Goal: Transaction & Acquisition: Purchase product/service

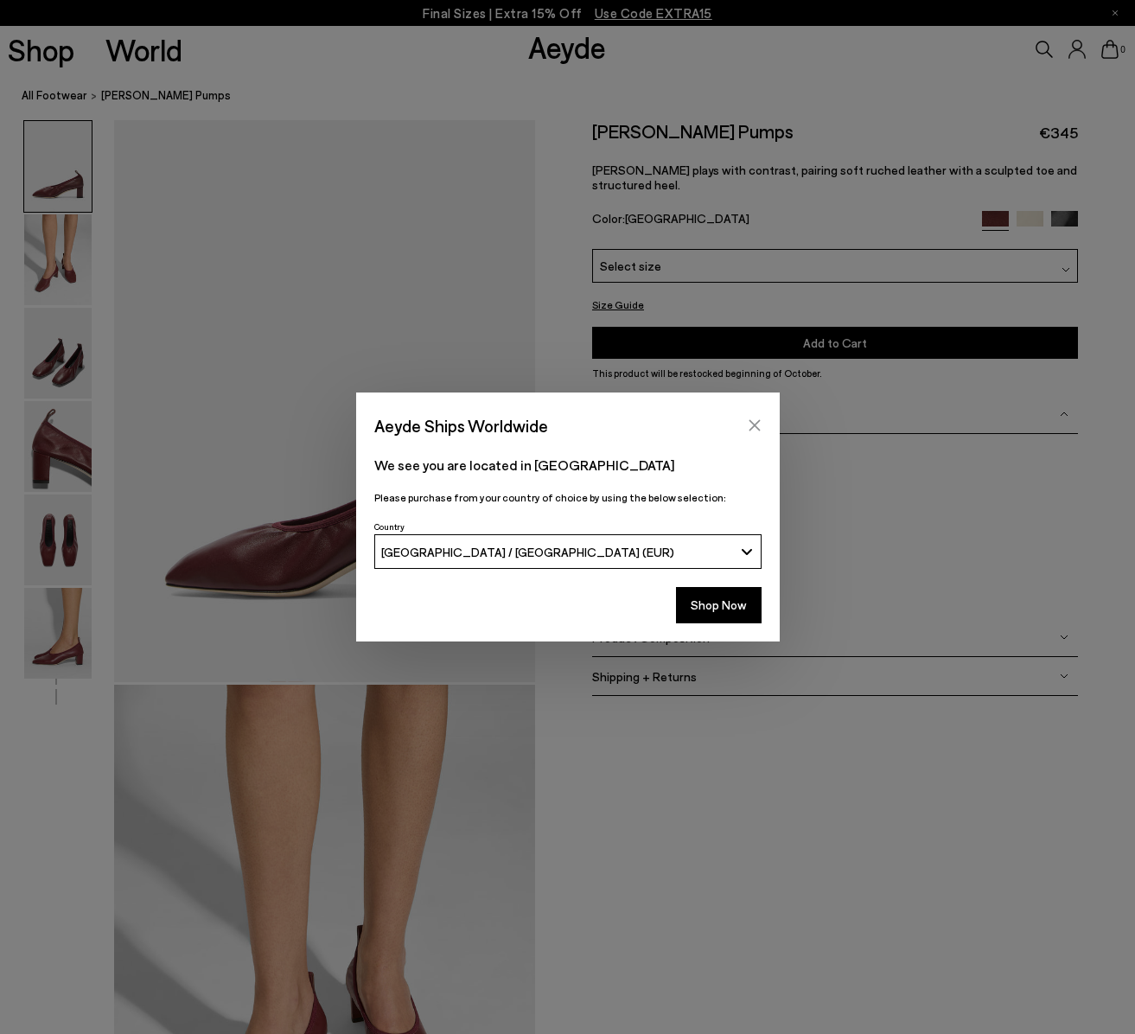
click at [757, 420] on icon "Close" at bounding box center [755, 425] width 14 height 14
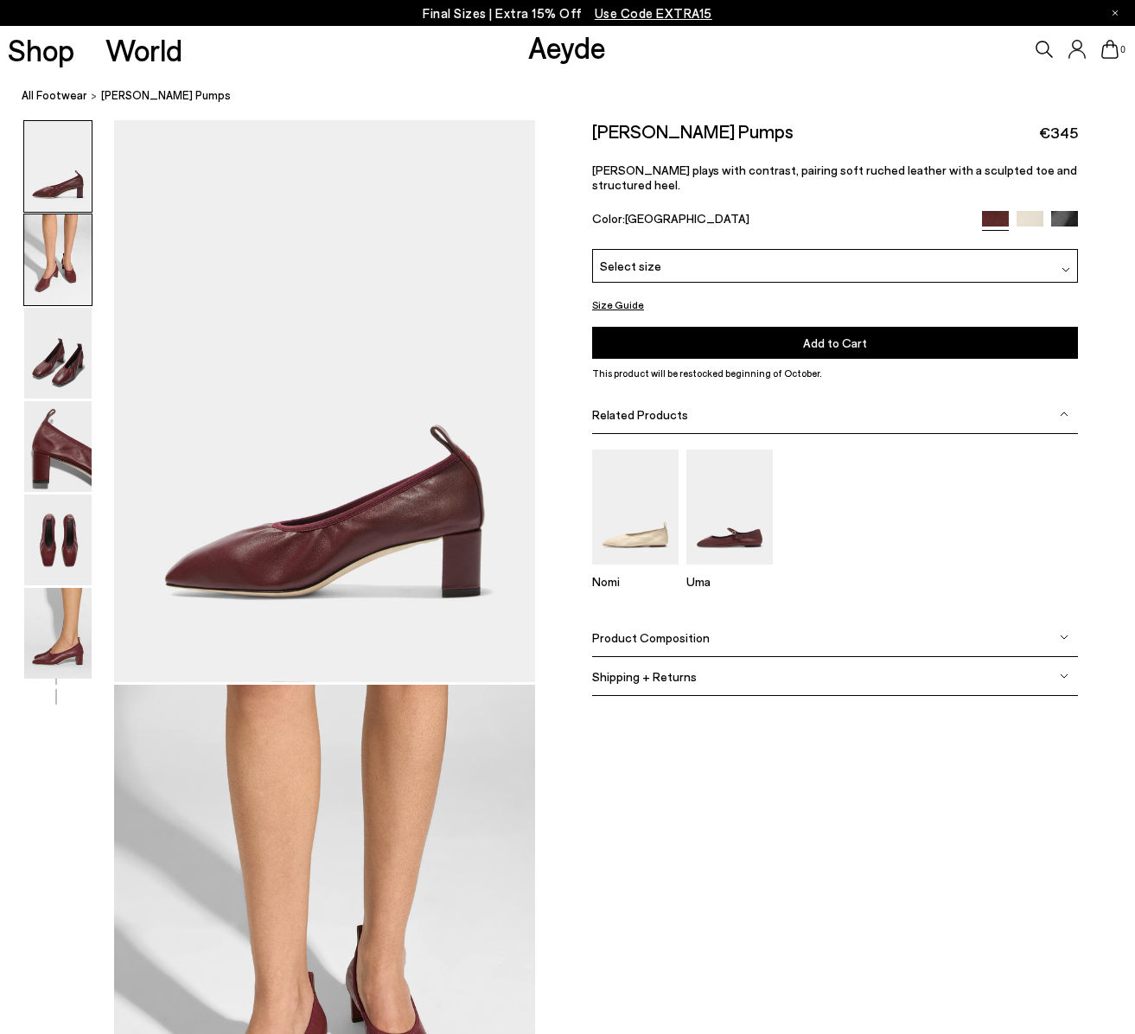
click at [78, 269] on img at bounding box center [57, 259] width 67 height 91
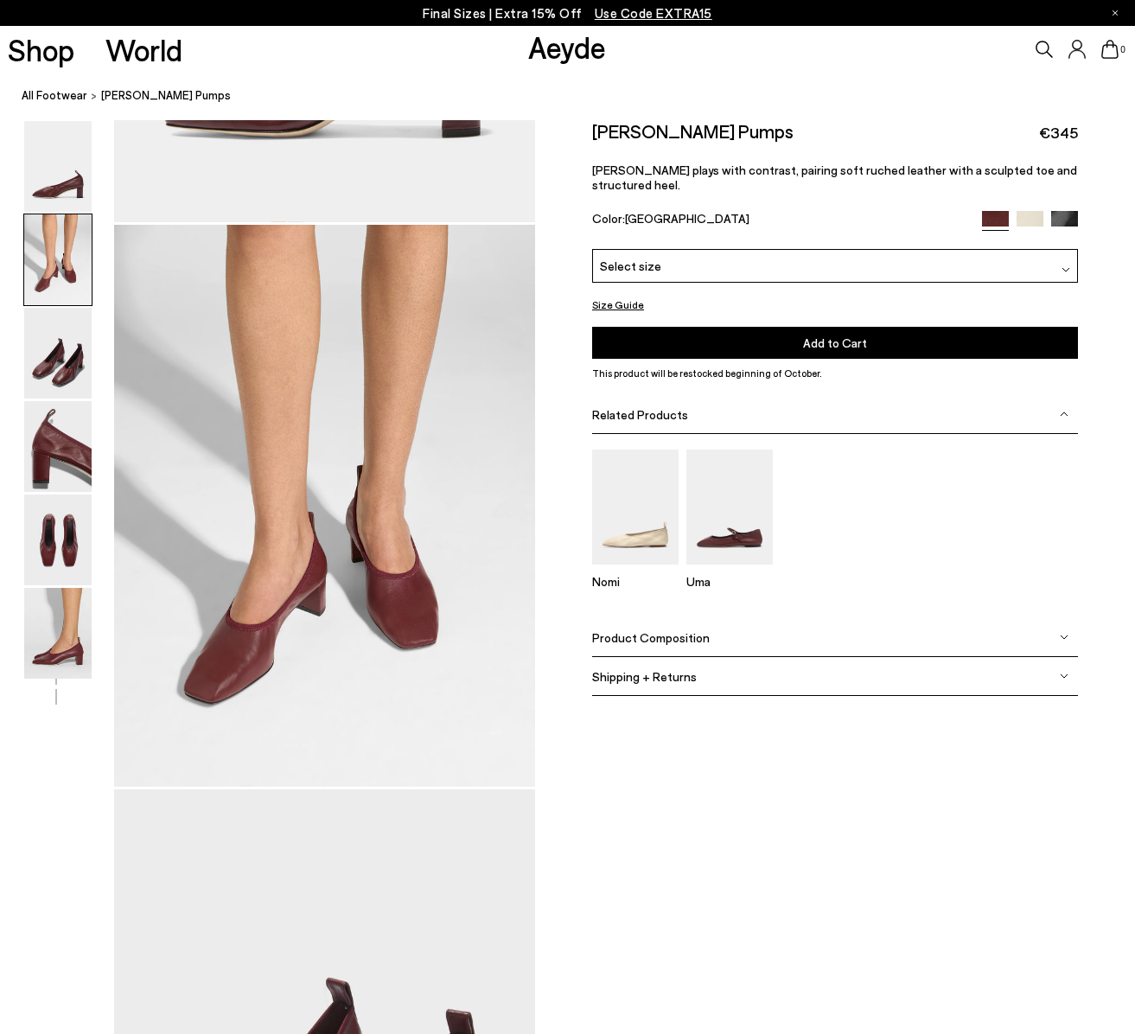
scroll to position [565, 0]
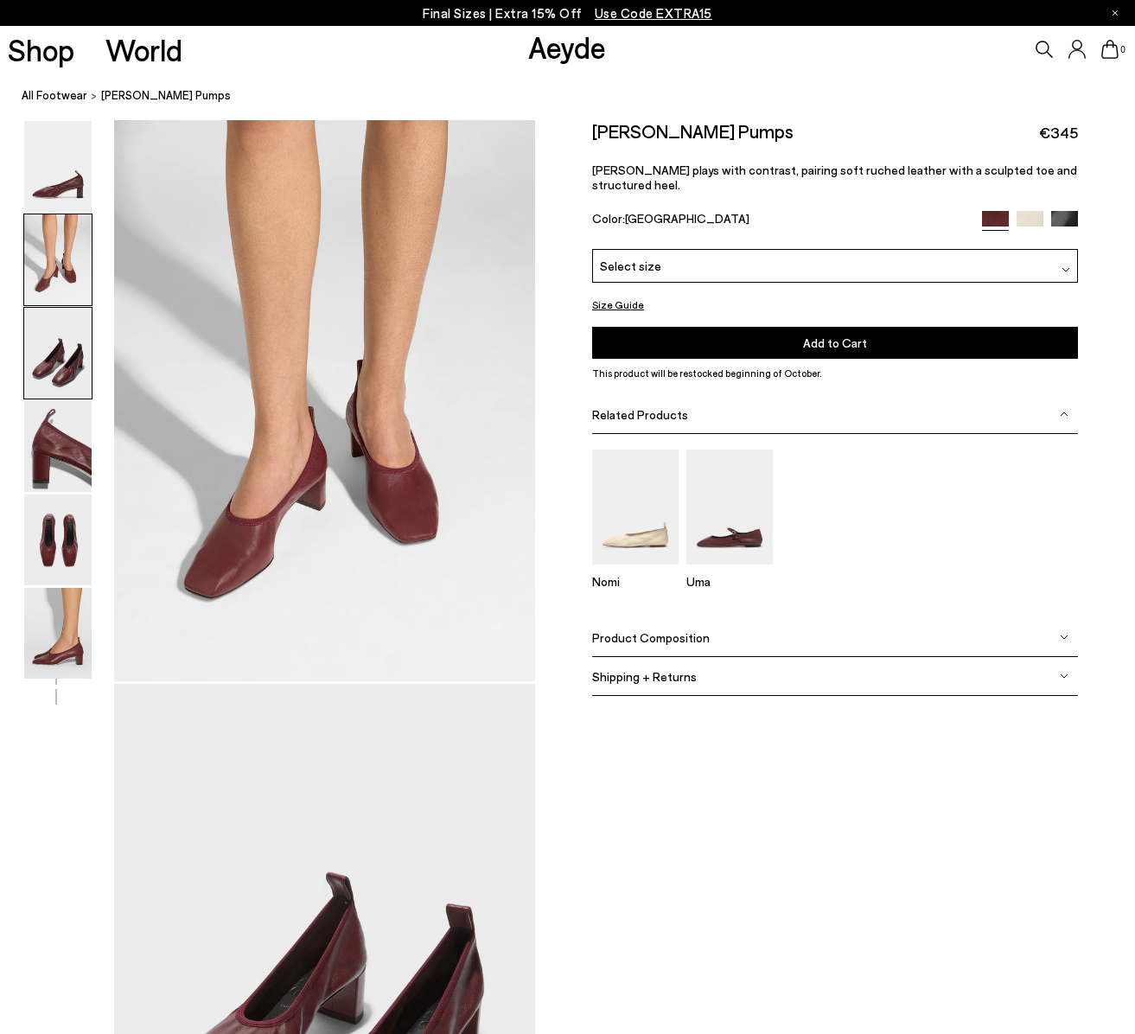
click at [58, 364] on img at bounding box center [57, 353] width 67 height 91
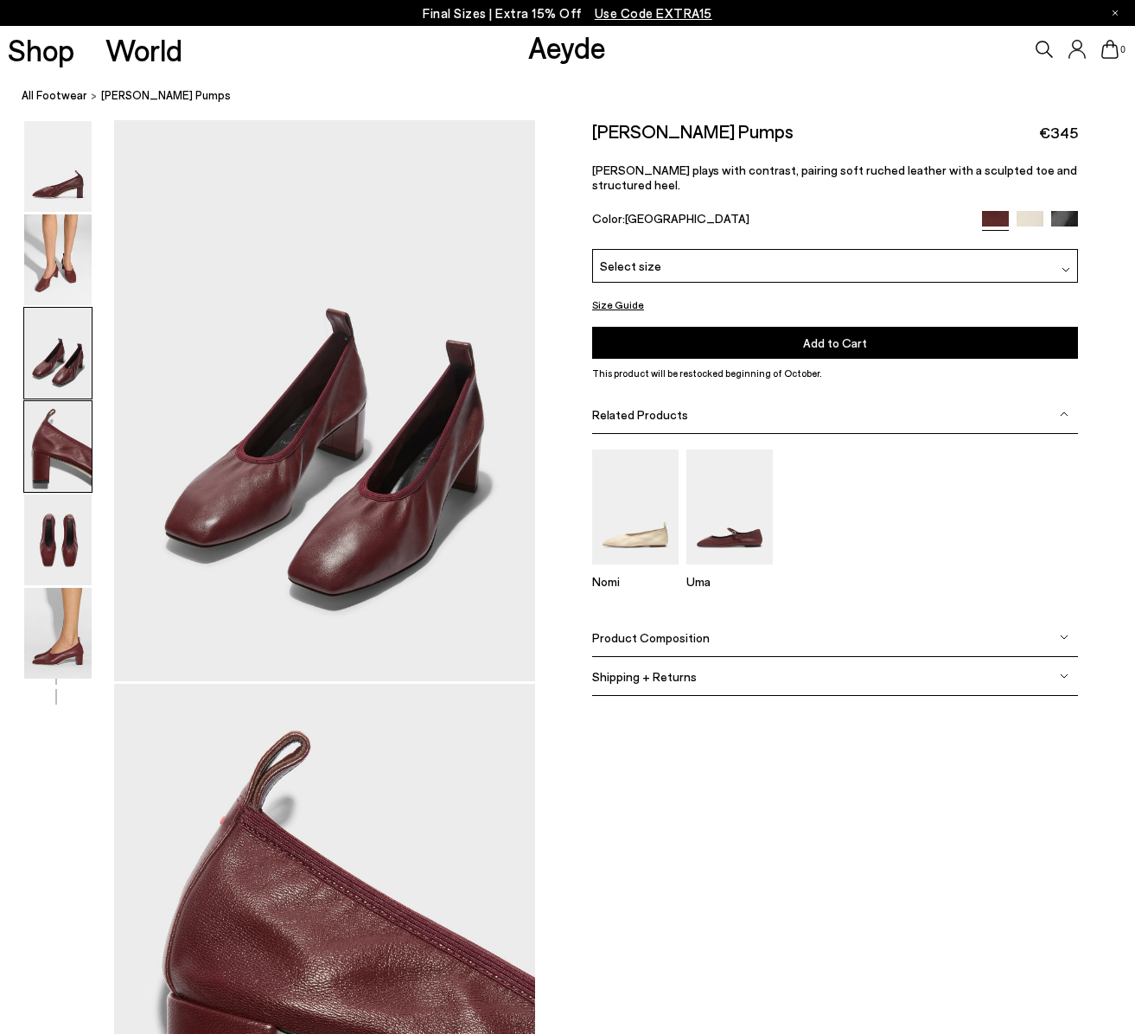
click at [56, 447] on img at bounding box center [57, 446] width 67 height 91
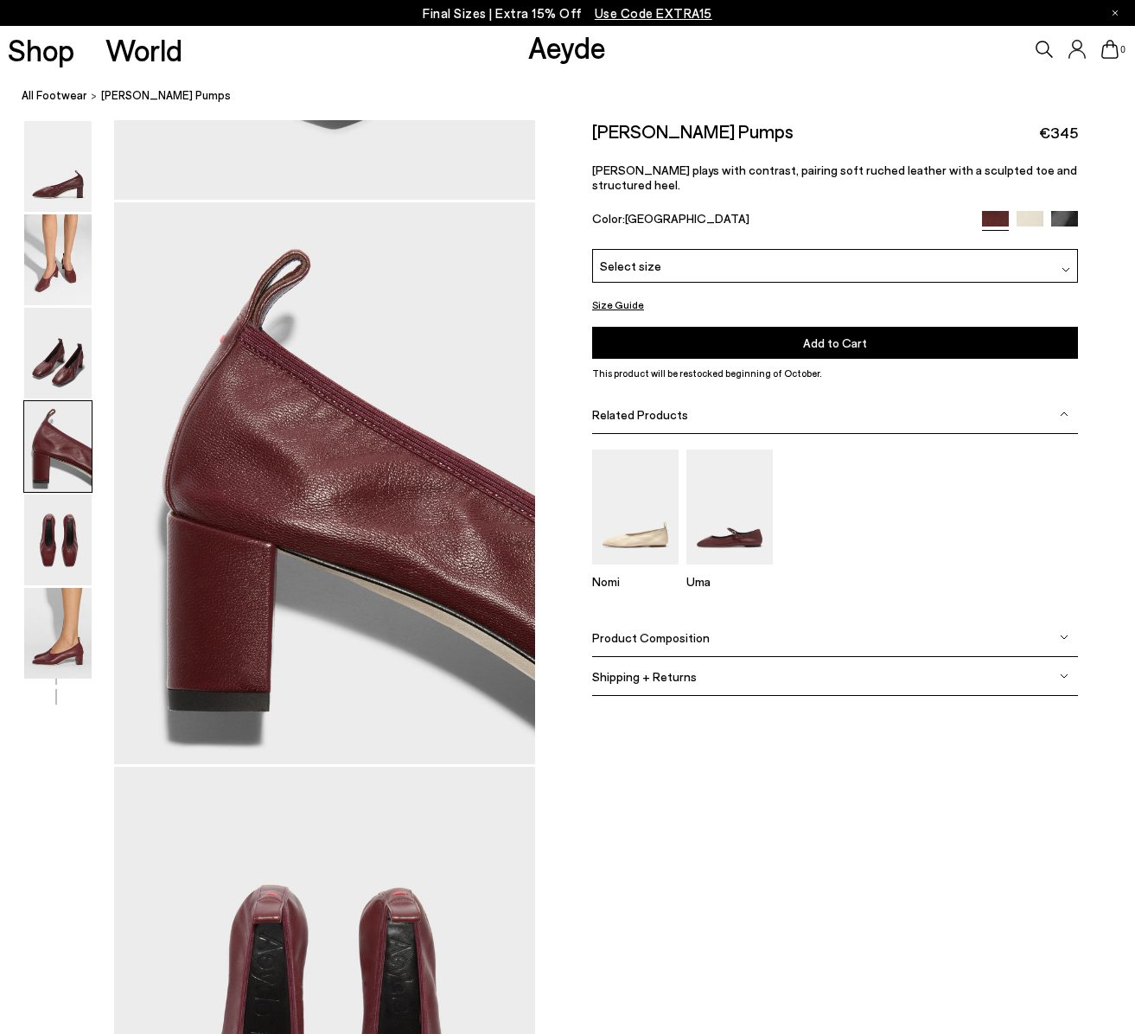
scroll to position [1694, 0]
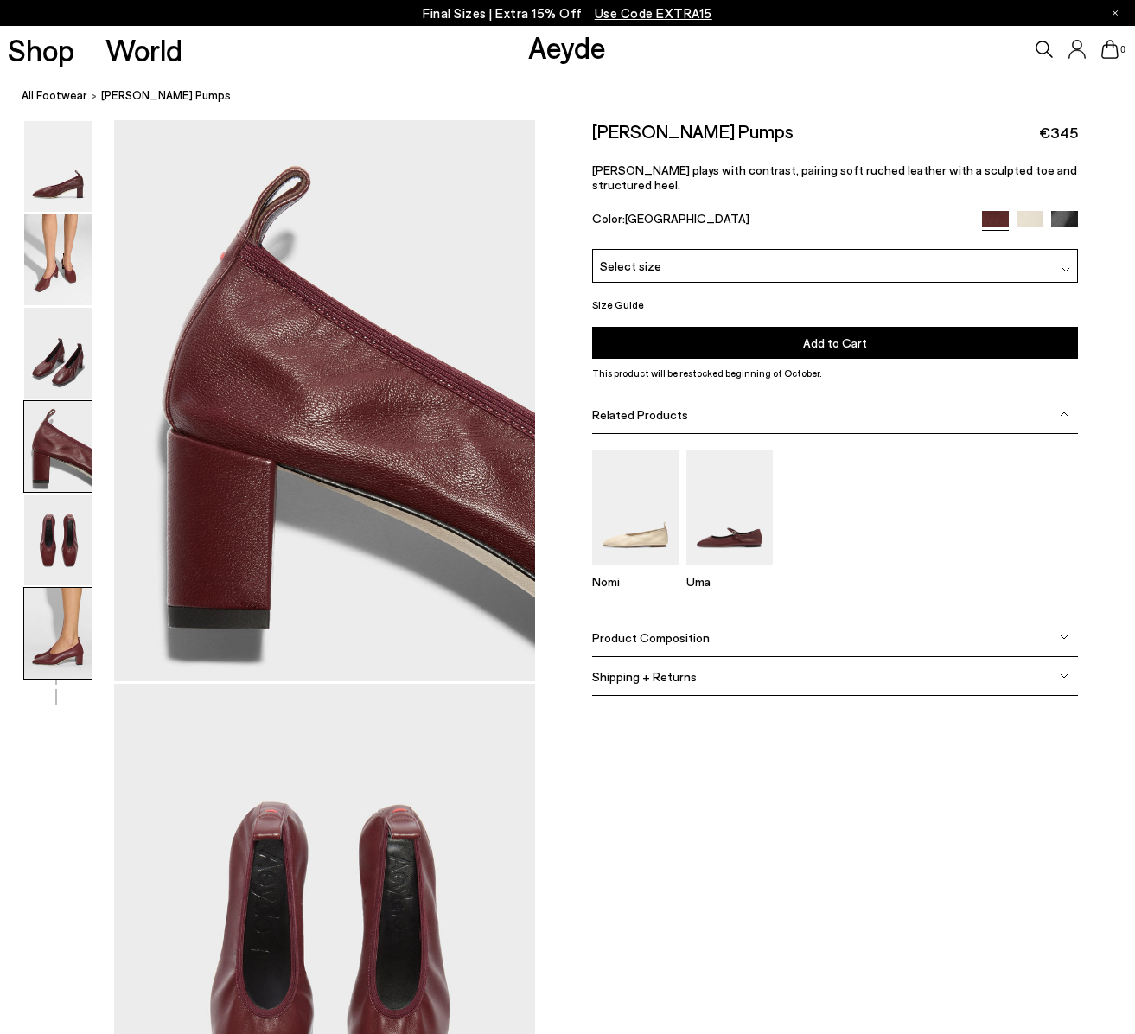
click at [63, 636] on img at bounding box center [57, 633] width 67 height 91
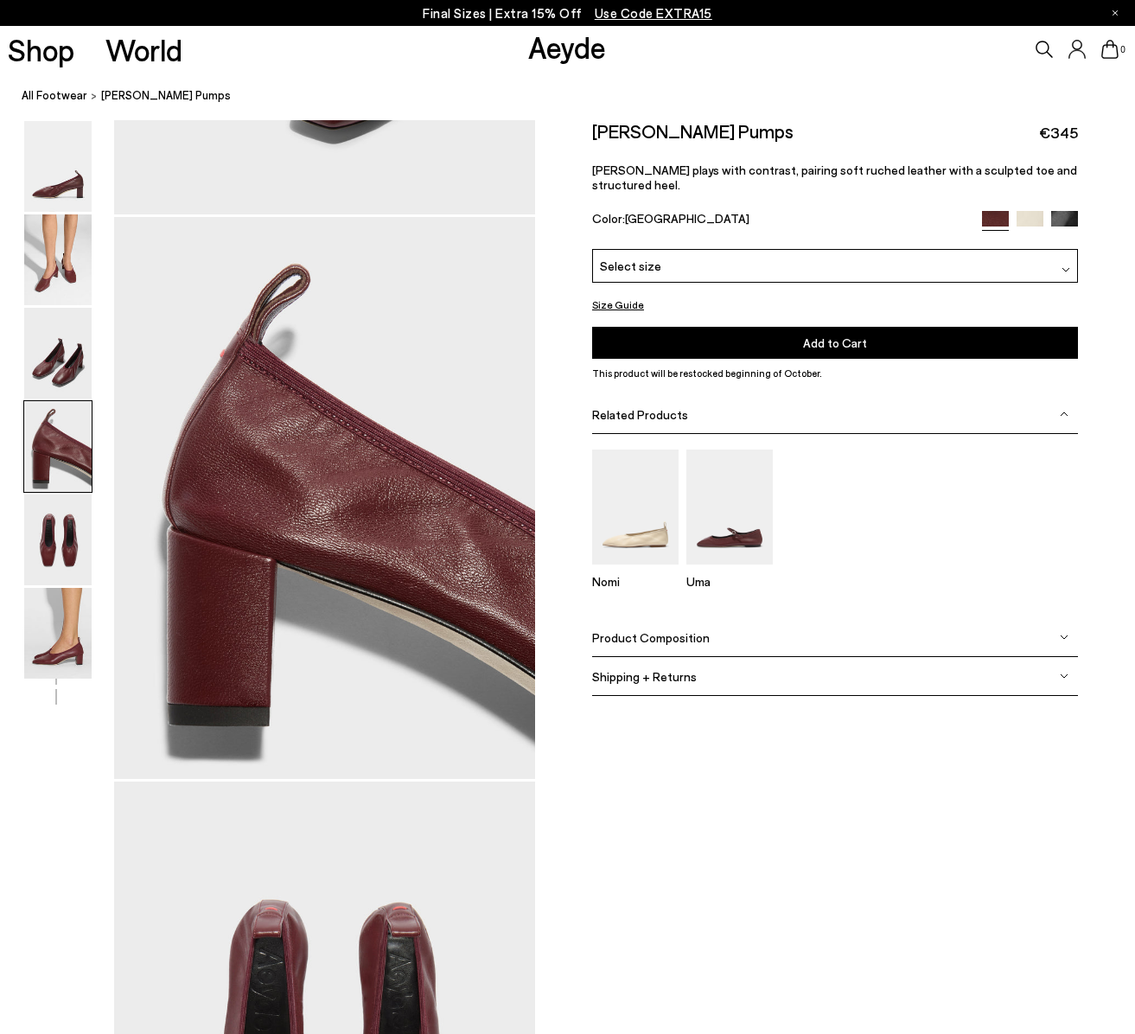
scroll to position [1591, 0]
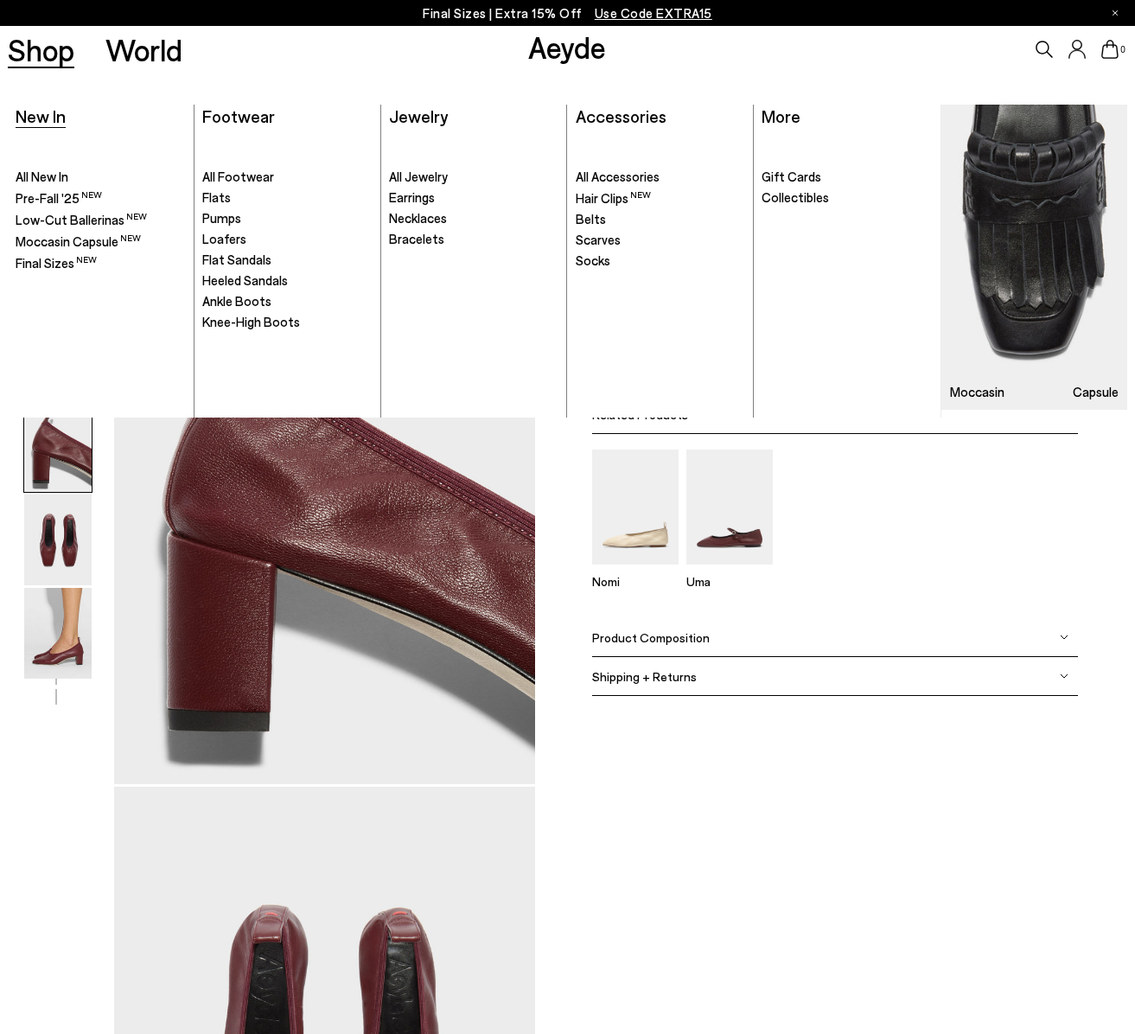
click at [41, 118] on span "New In" at bounding box center [41, 115] width 50 height 21
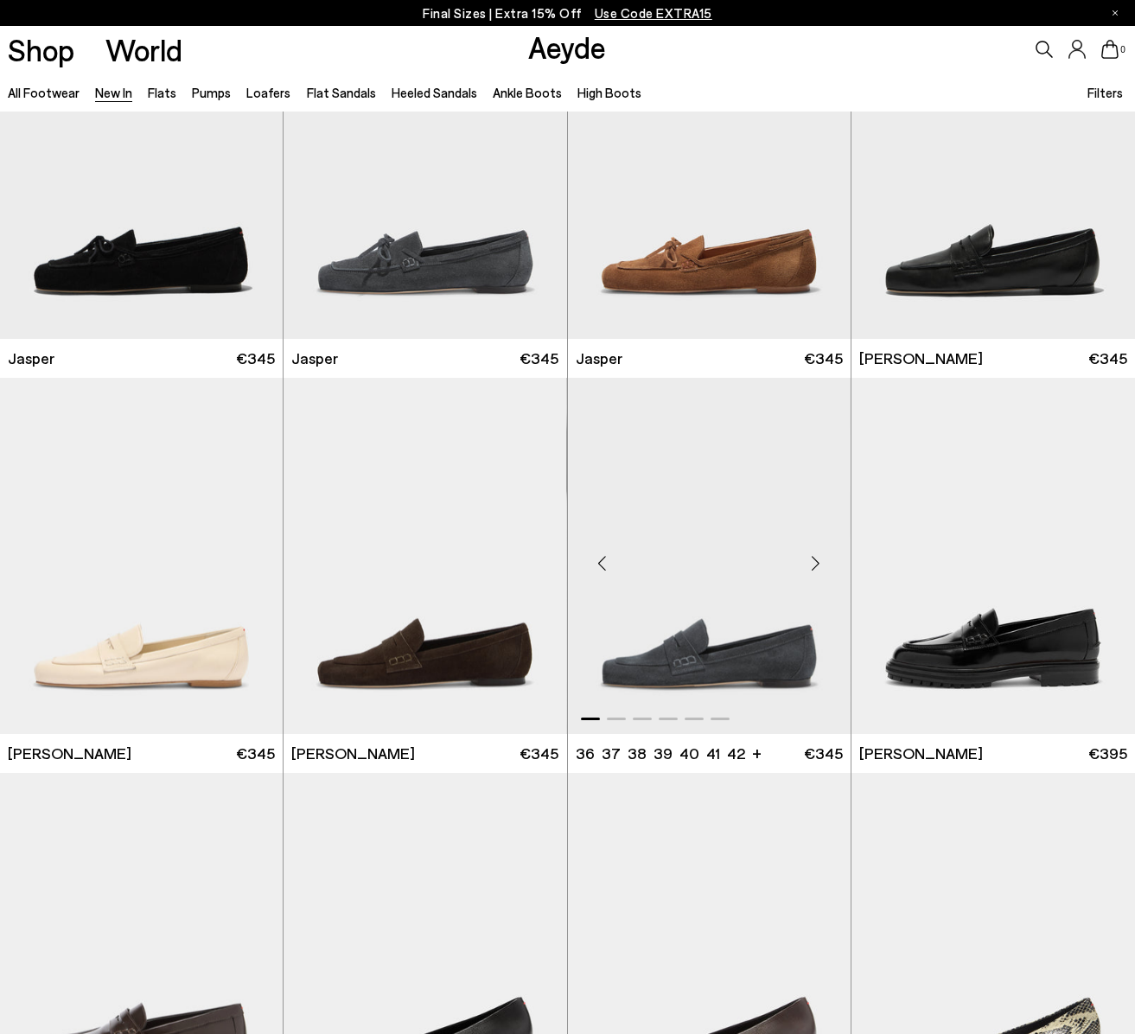
scroll to position [523, 0]
click at [752, 536] on img "1 / 6" at bounding box center [709, 556] width 283 height 356
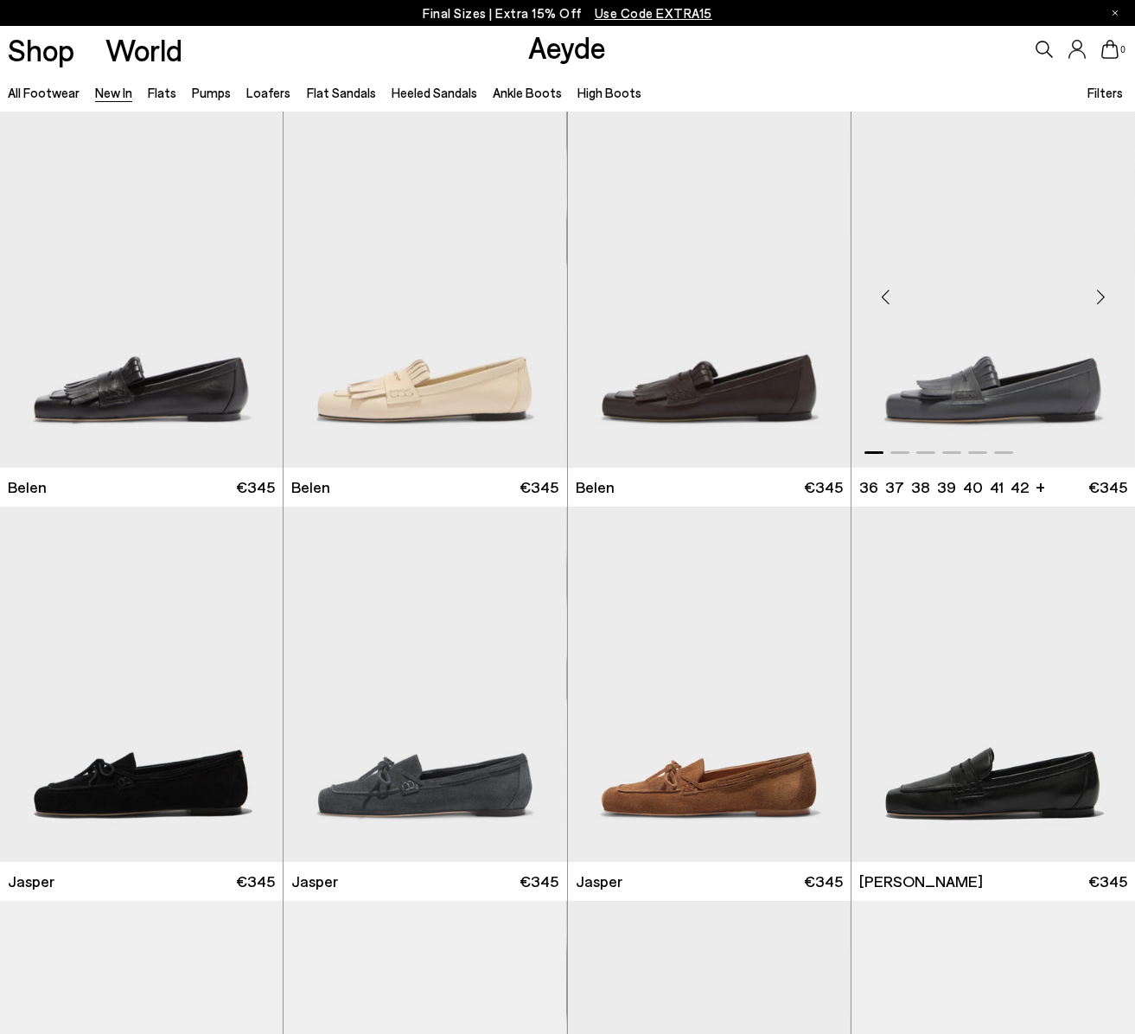
scroll to position [0, 0]
click at [825, 291] on div "Next slide" at bounding box center [816, 297] width 52 height 52
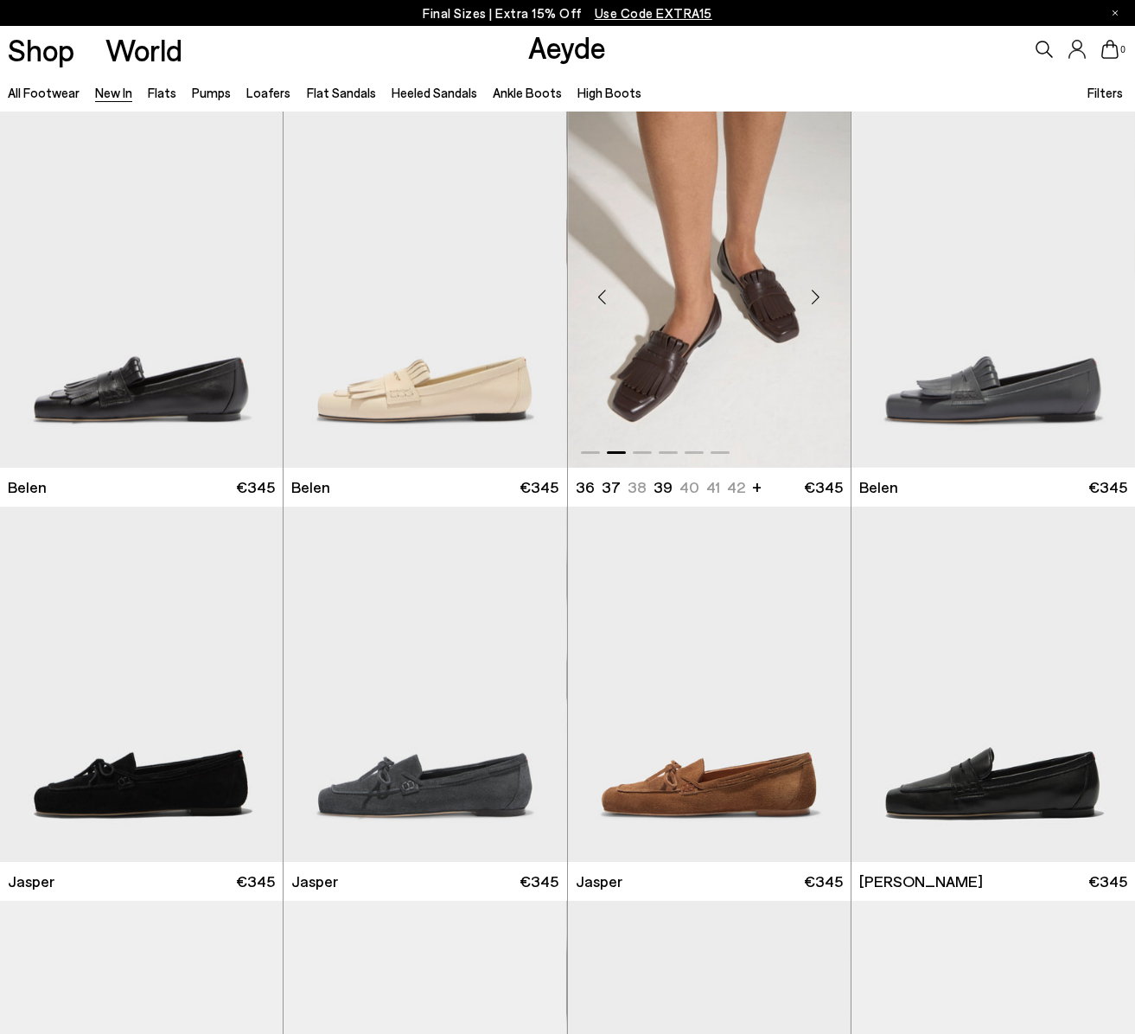
click at [825, 291] on div "Next slide" at bounding box center [816, 297] width 52 height 52
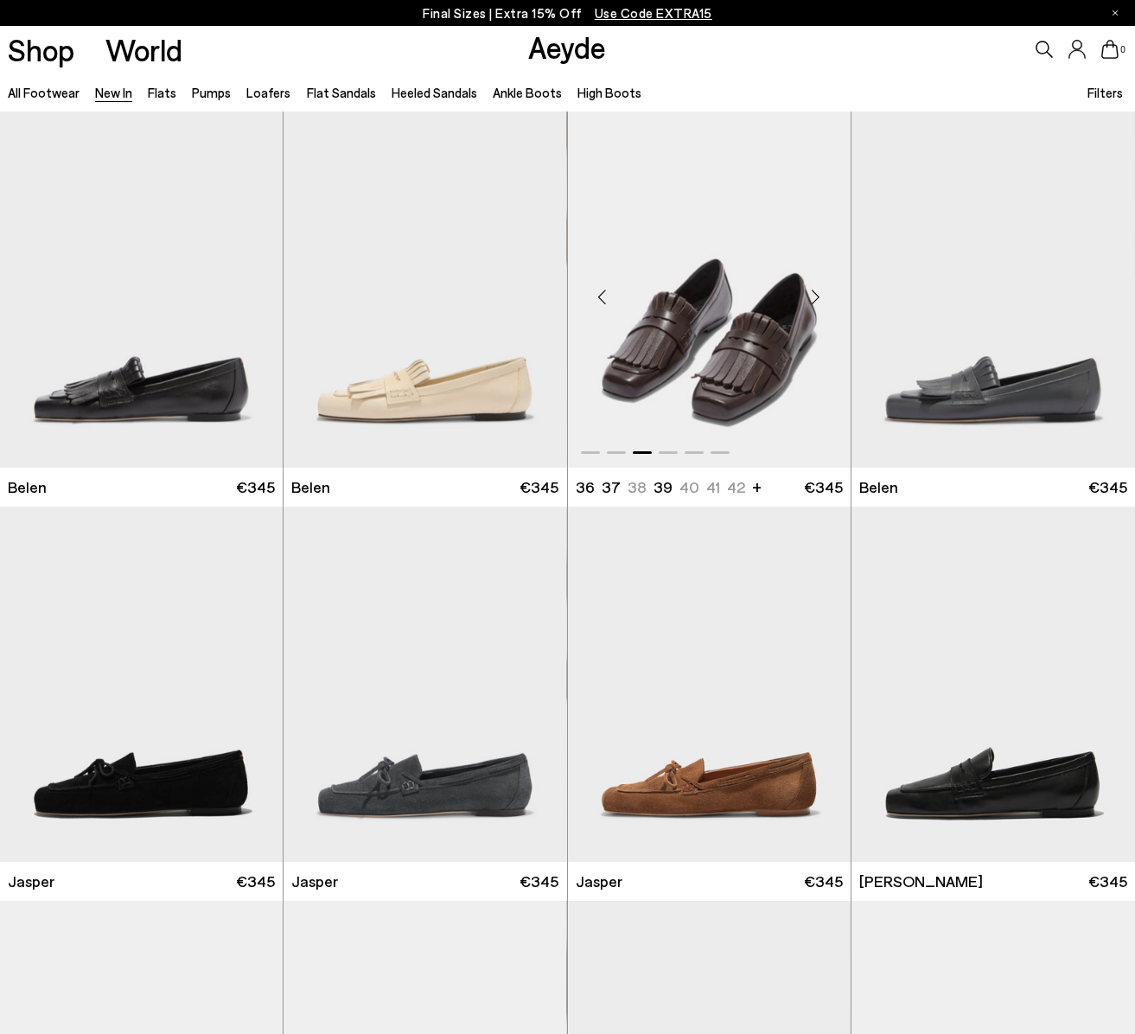
click at [825, 291] on div "Next slide" at bounding box center [816, 297] width 52 height 52
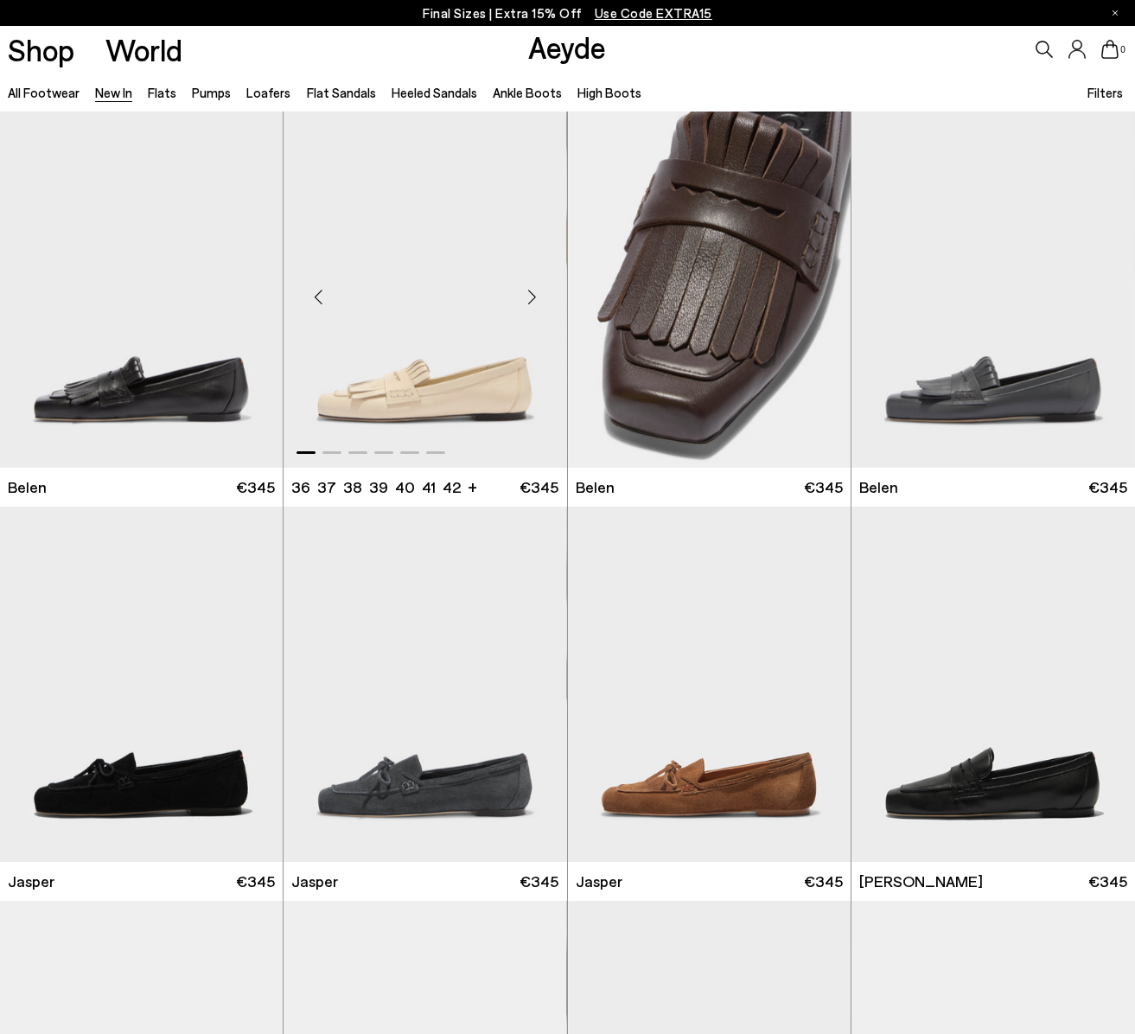
click at [540, 297] on div "Next slide" at bounding box center [533, 297] width 52 height 52
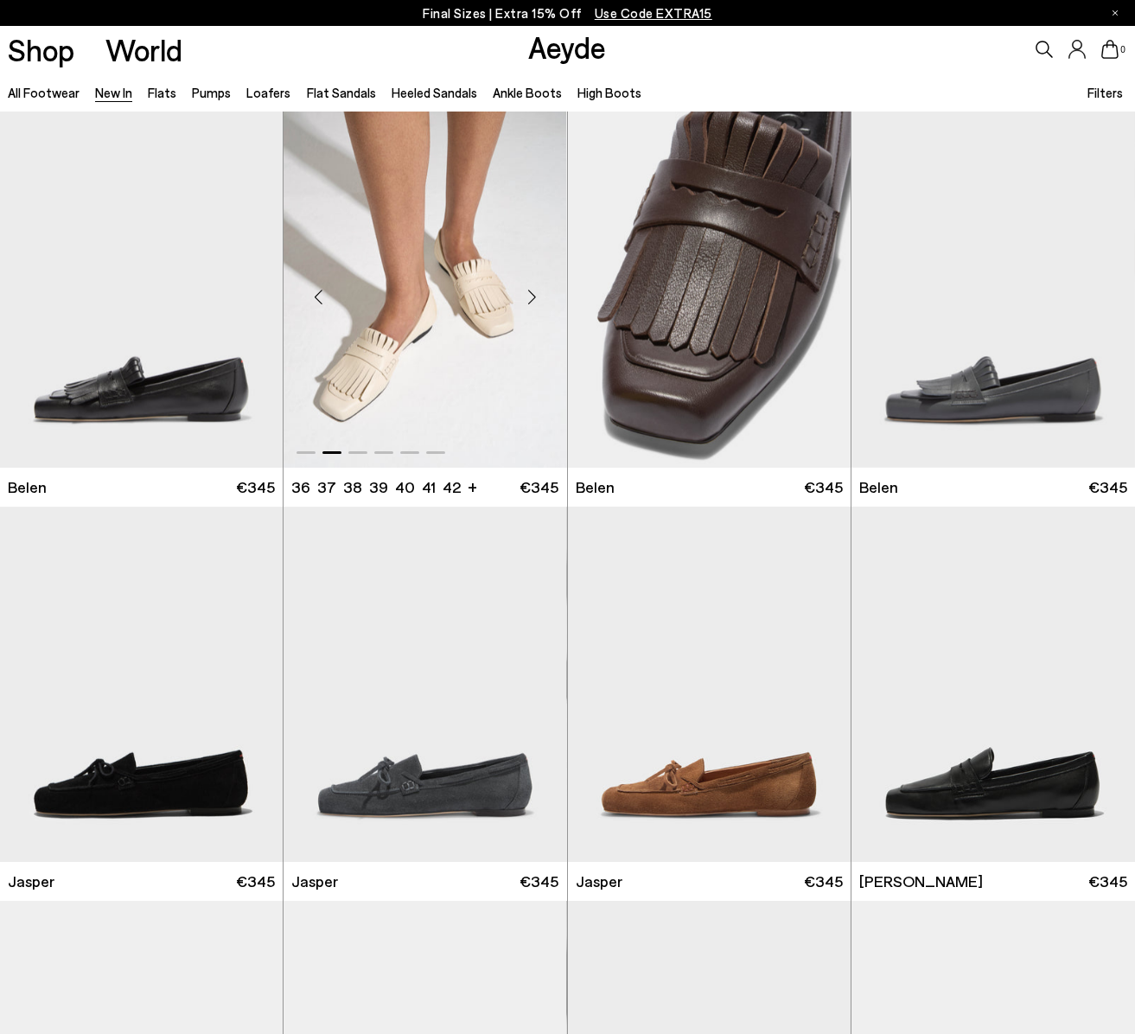
click at [540, 297] on div "Next slide" at bounding box center [533, 297] width 52 height 52
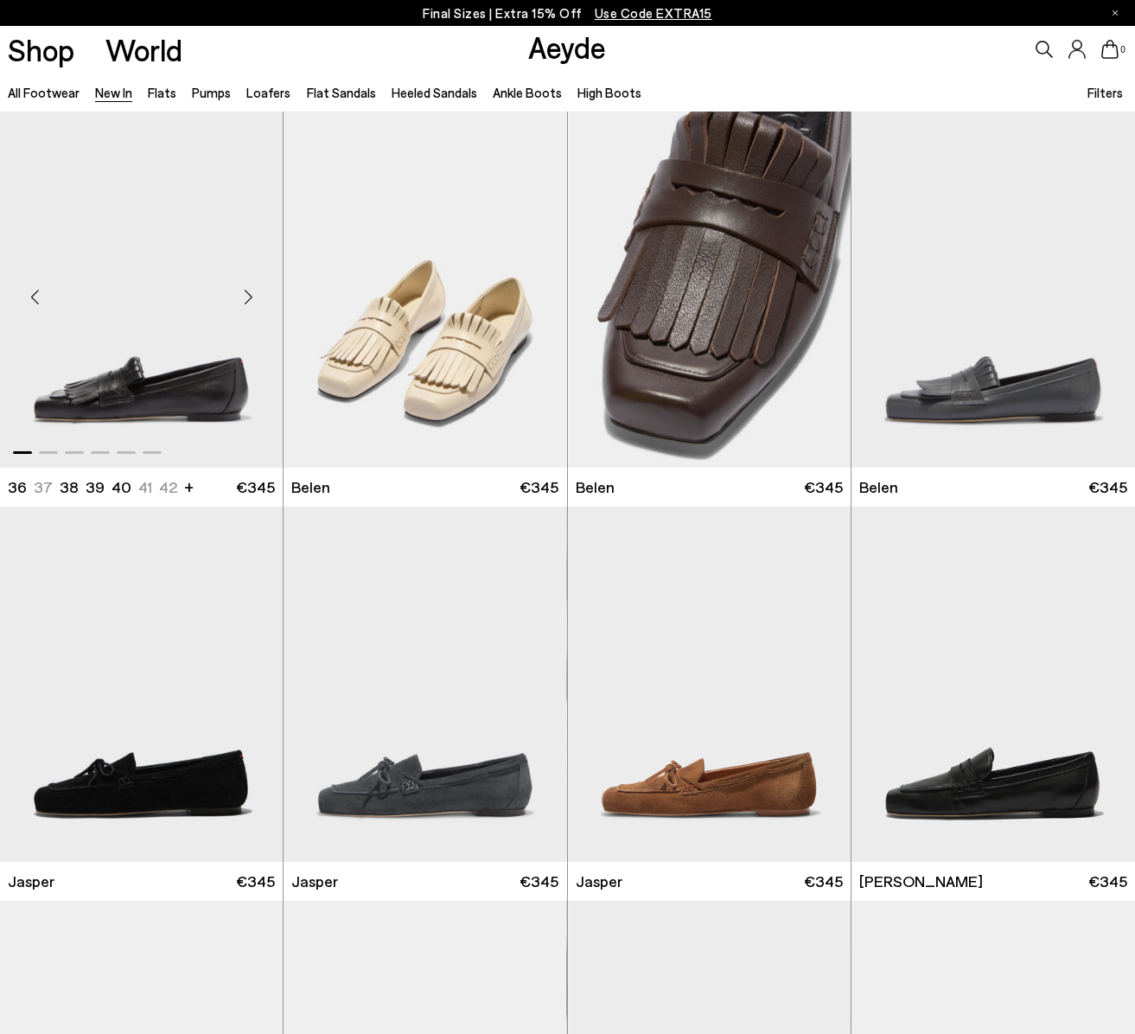
click at [246, 291] on div "Next slide" at bounding box center [248, 297] width 52 height 52
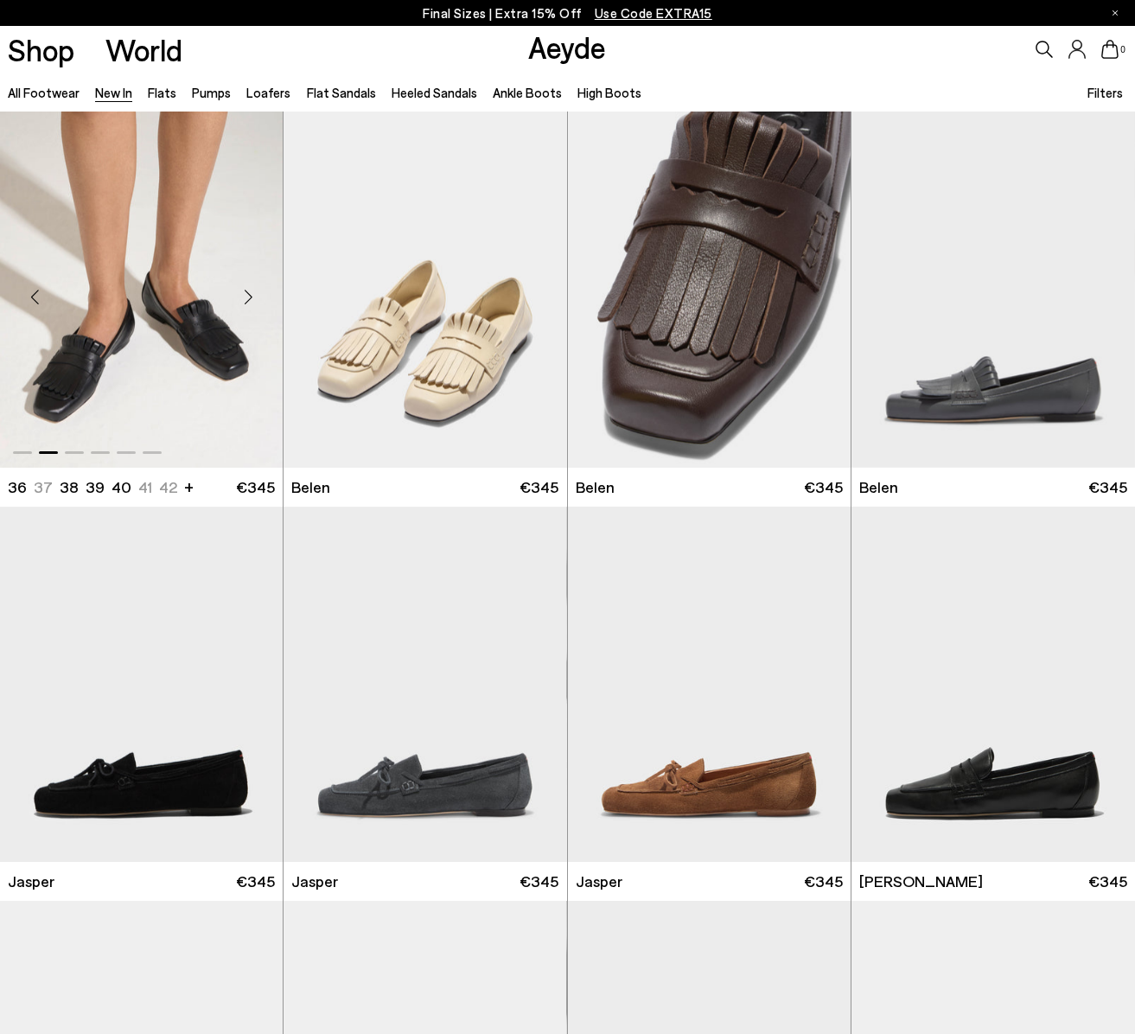
scroll to position [8, 0]
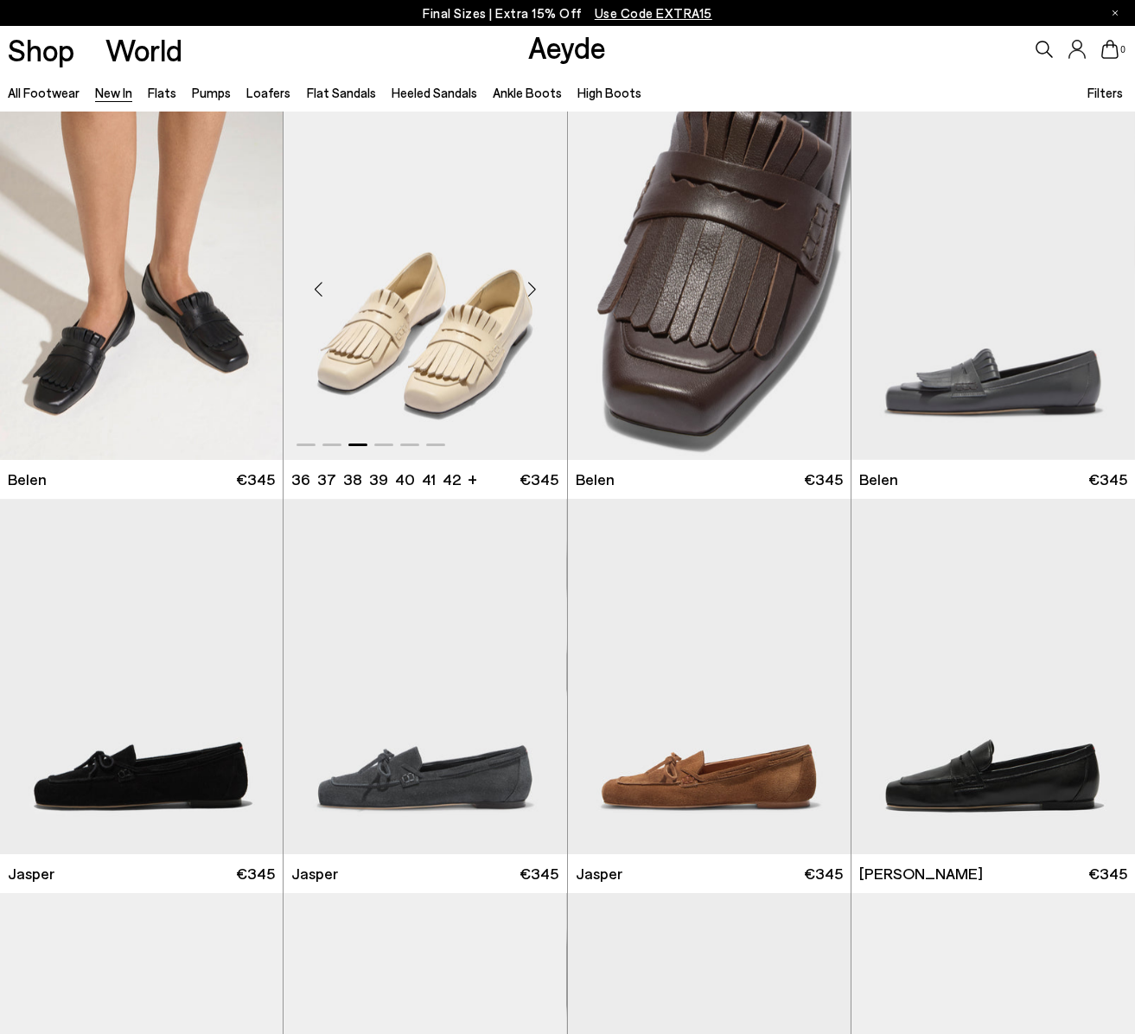
click at [533, 286] on div "Next slide" at bounding box center [533, 289] width 52 height 52
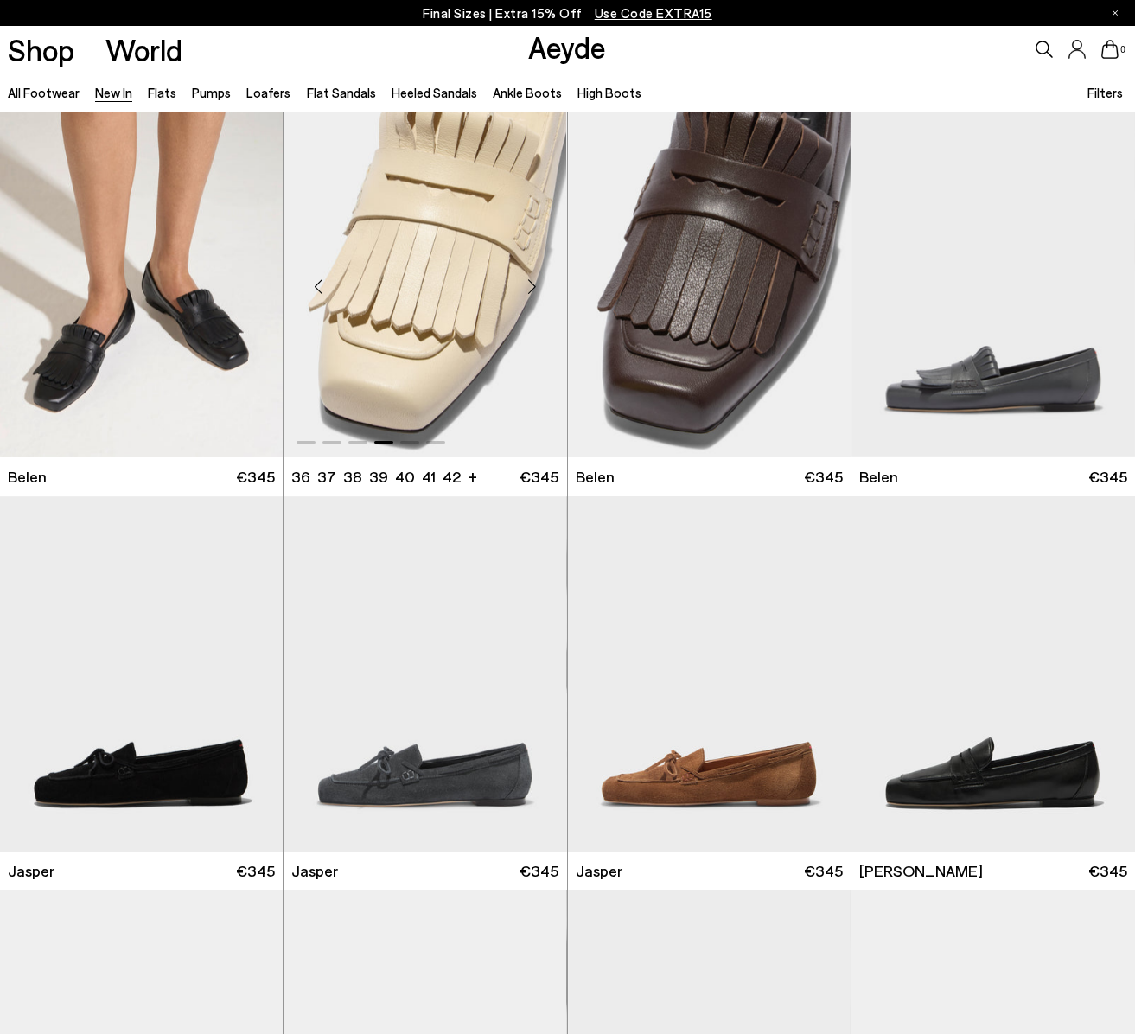
click at [533, 286] on div "Next slide" at bounding box center [533, 286] width 52 height 52
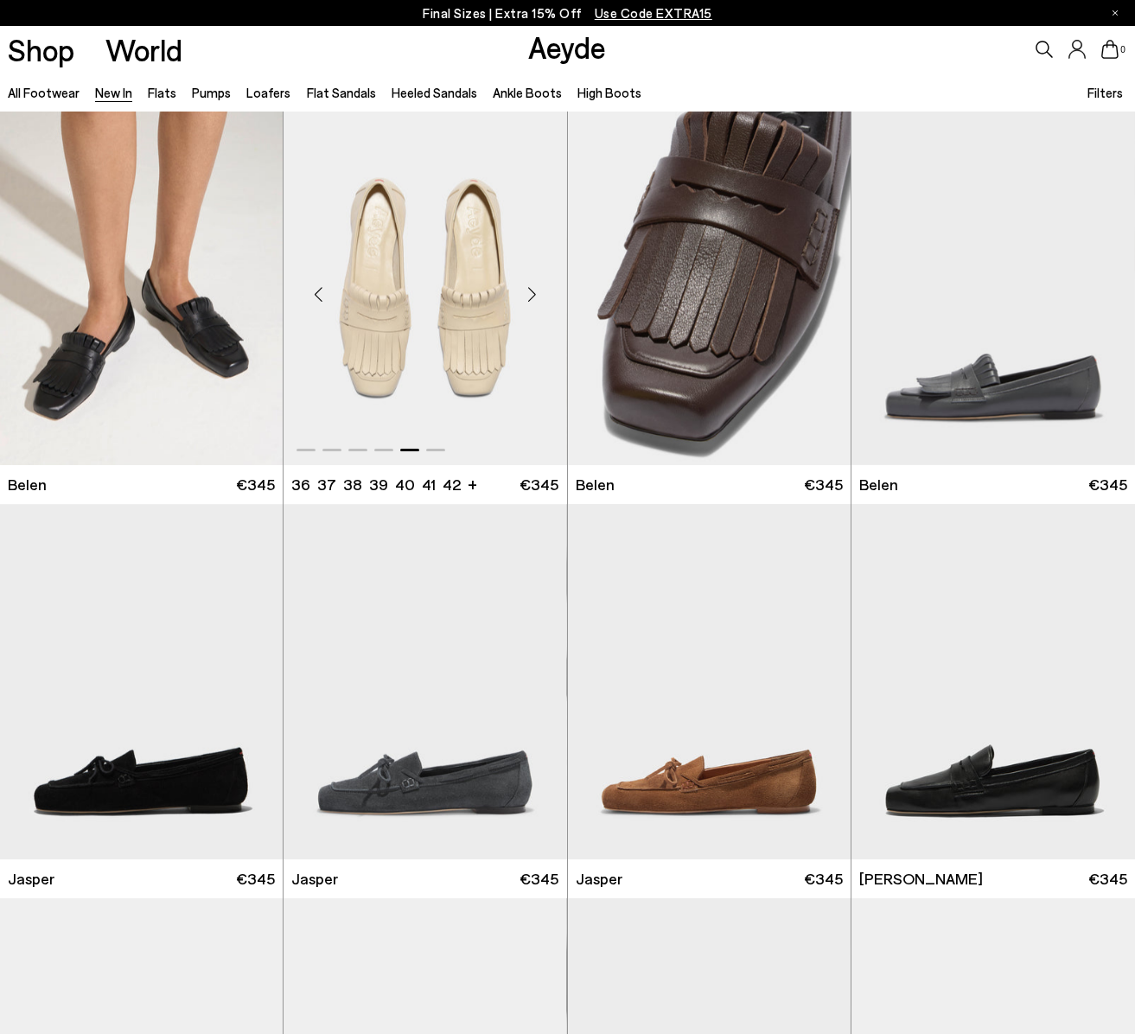
click at [533, 286] on div "Next slide" at bounding box center [533, 294] width 52 height 52
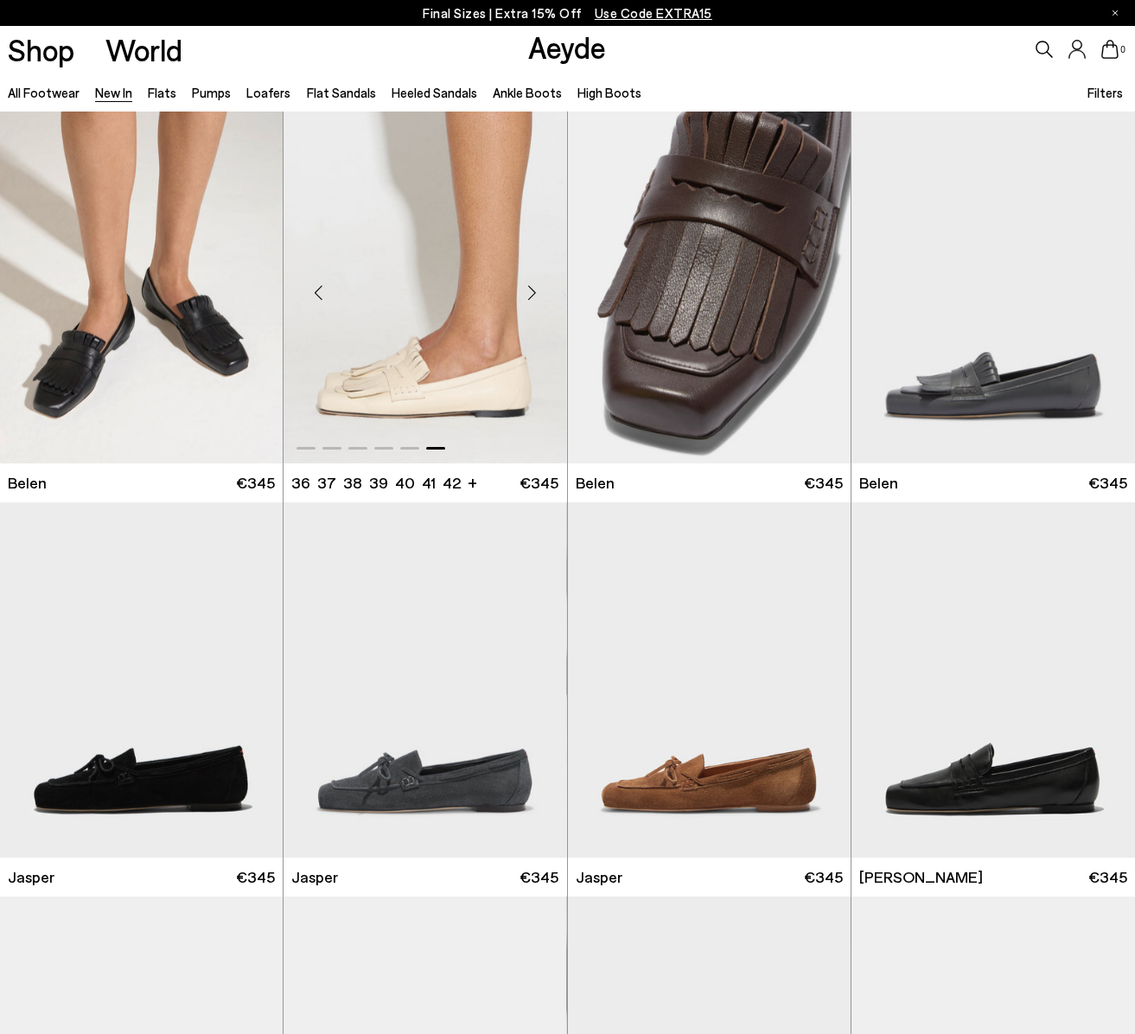
scroll to position [6, 0]
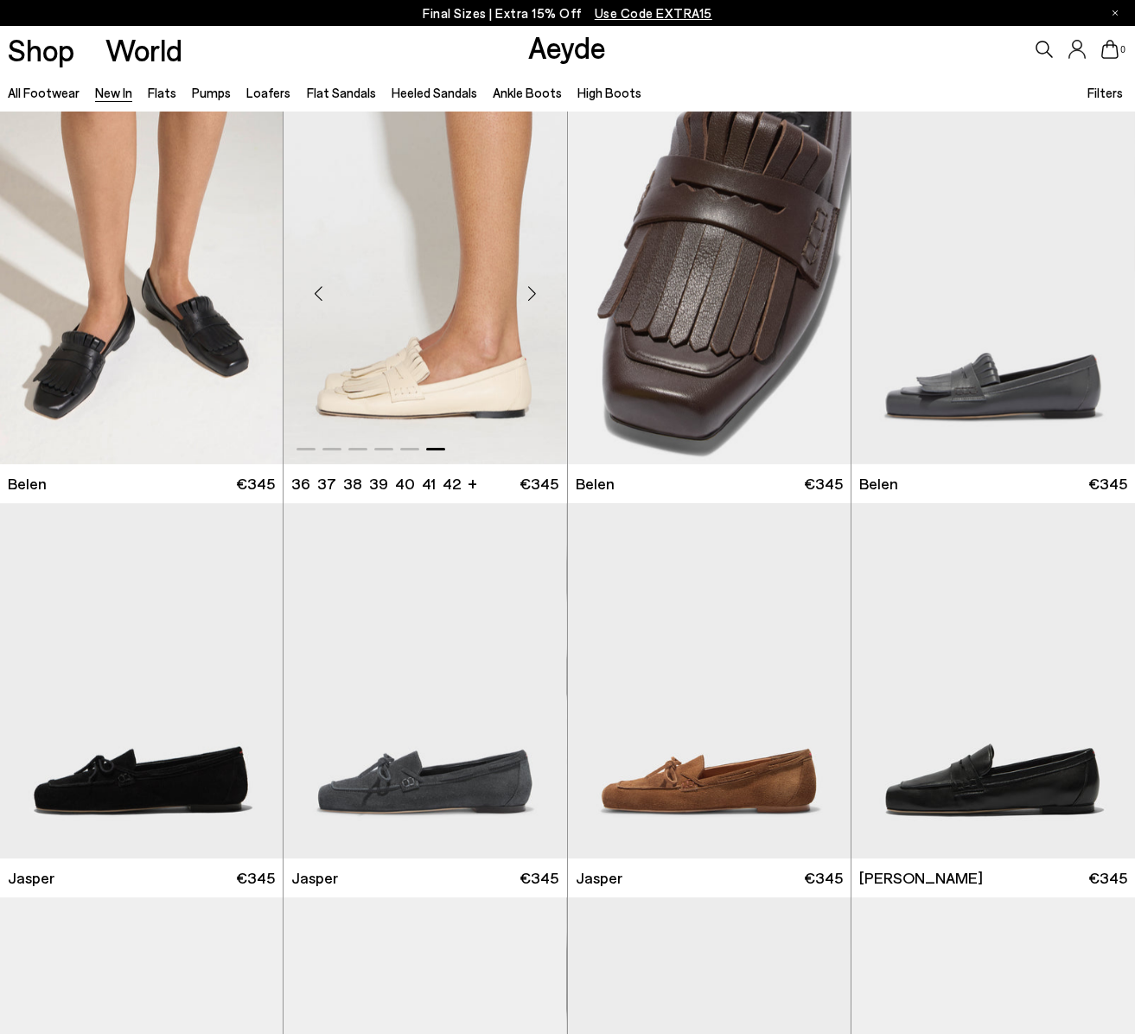
click at [533, 286] on div "Next slide" at bounding box center [533, 293] width 52 height 52
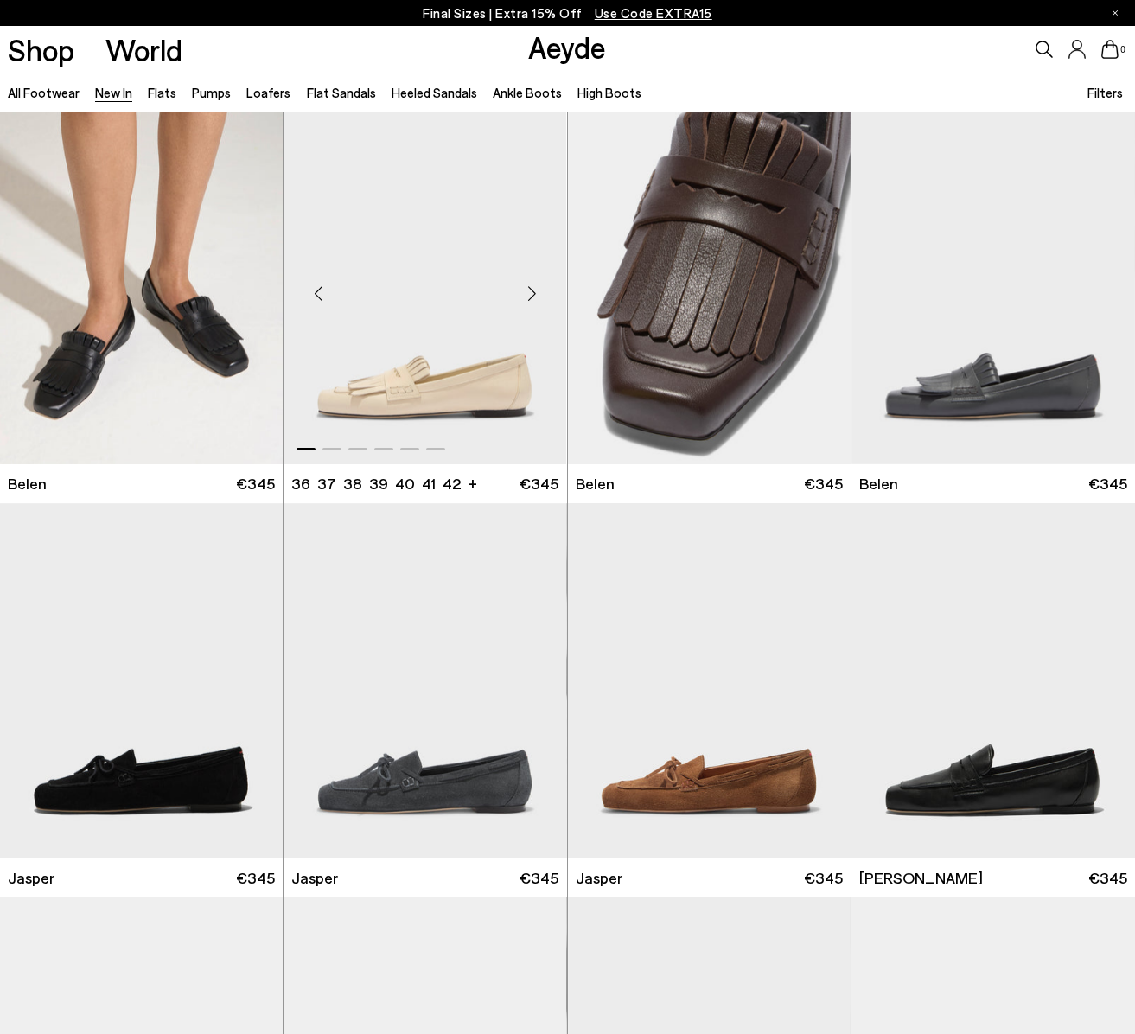
click at [533, 286] on div "Next slide" at bounding box center [533, 293] width 52 height 52
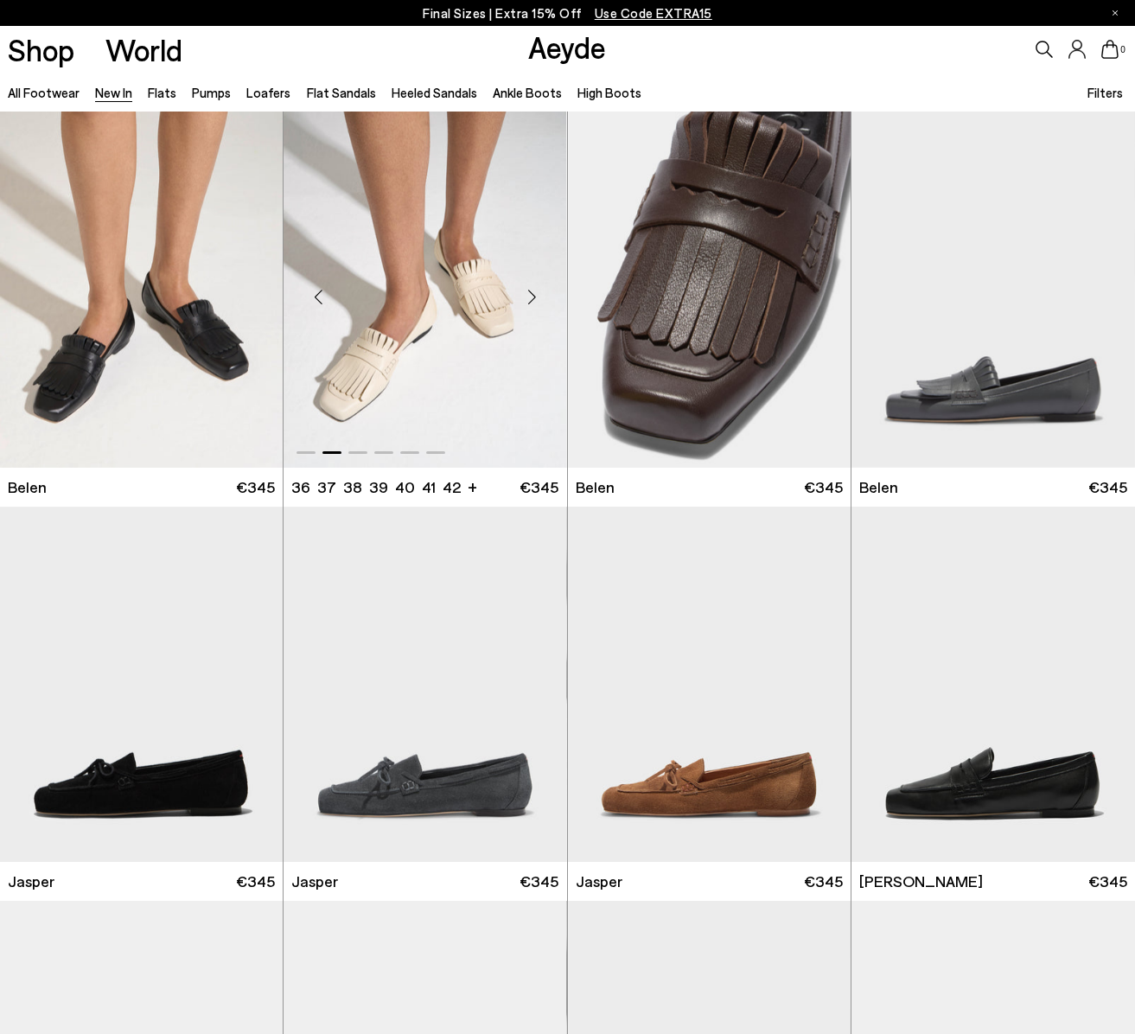
scroll to position [0, 0]
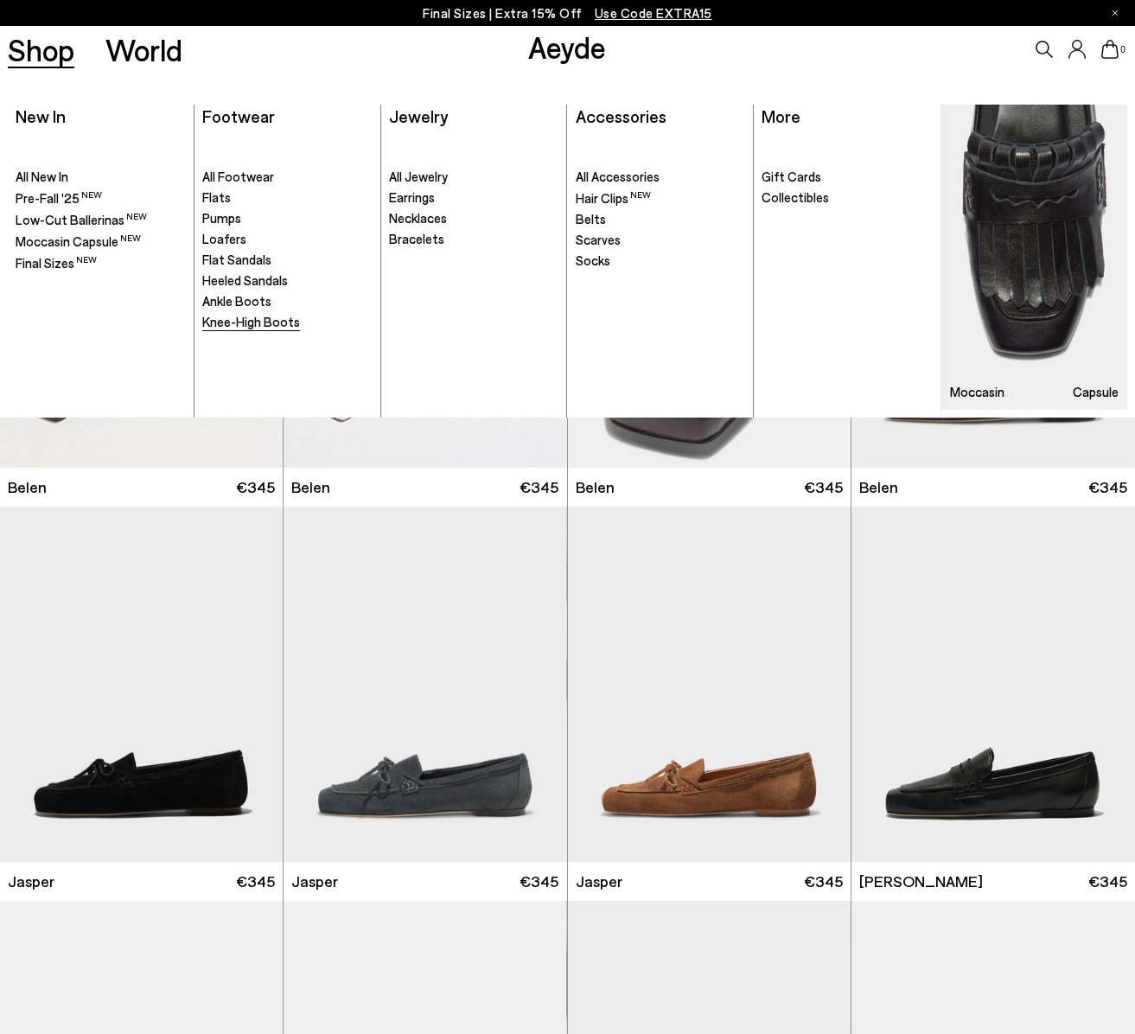
click at [286, 314] on span "Knee-High Boots" at bounding box center [251, 322] width 98 height 16
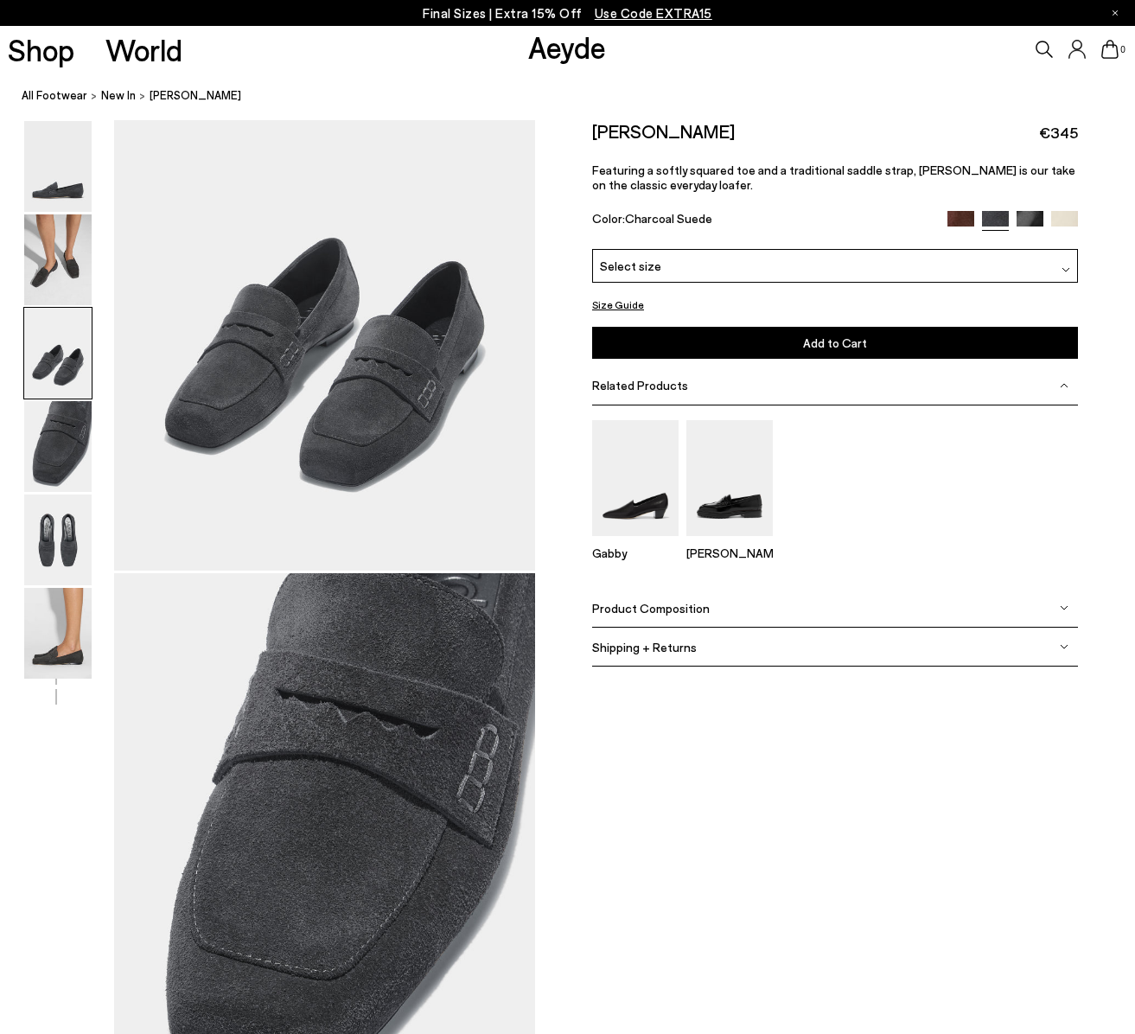
scroll to position [1281, 0]
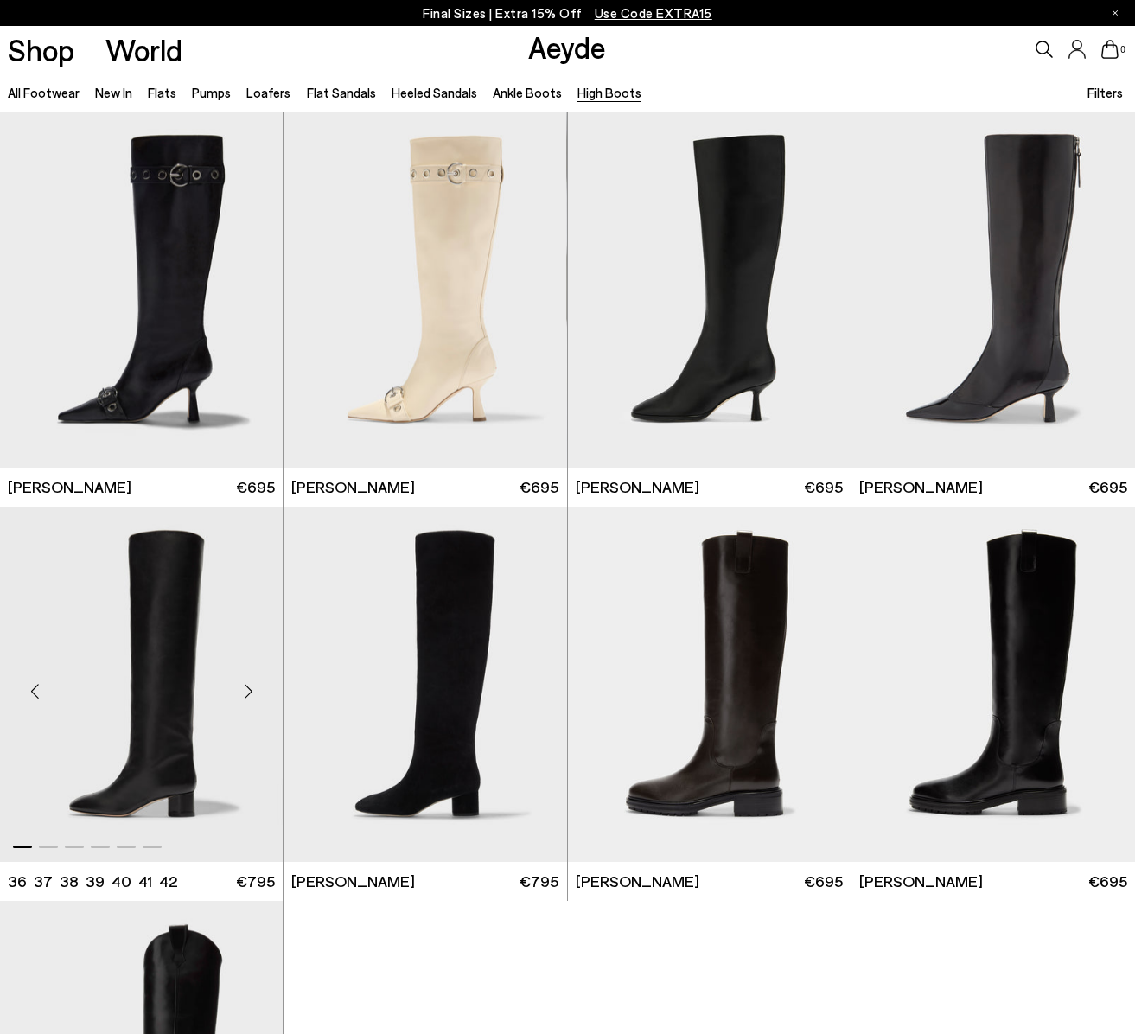
click at [245, 683] on div "Next slide" at bounding box center [248, 692] width 52 height 52
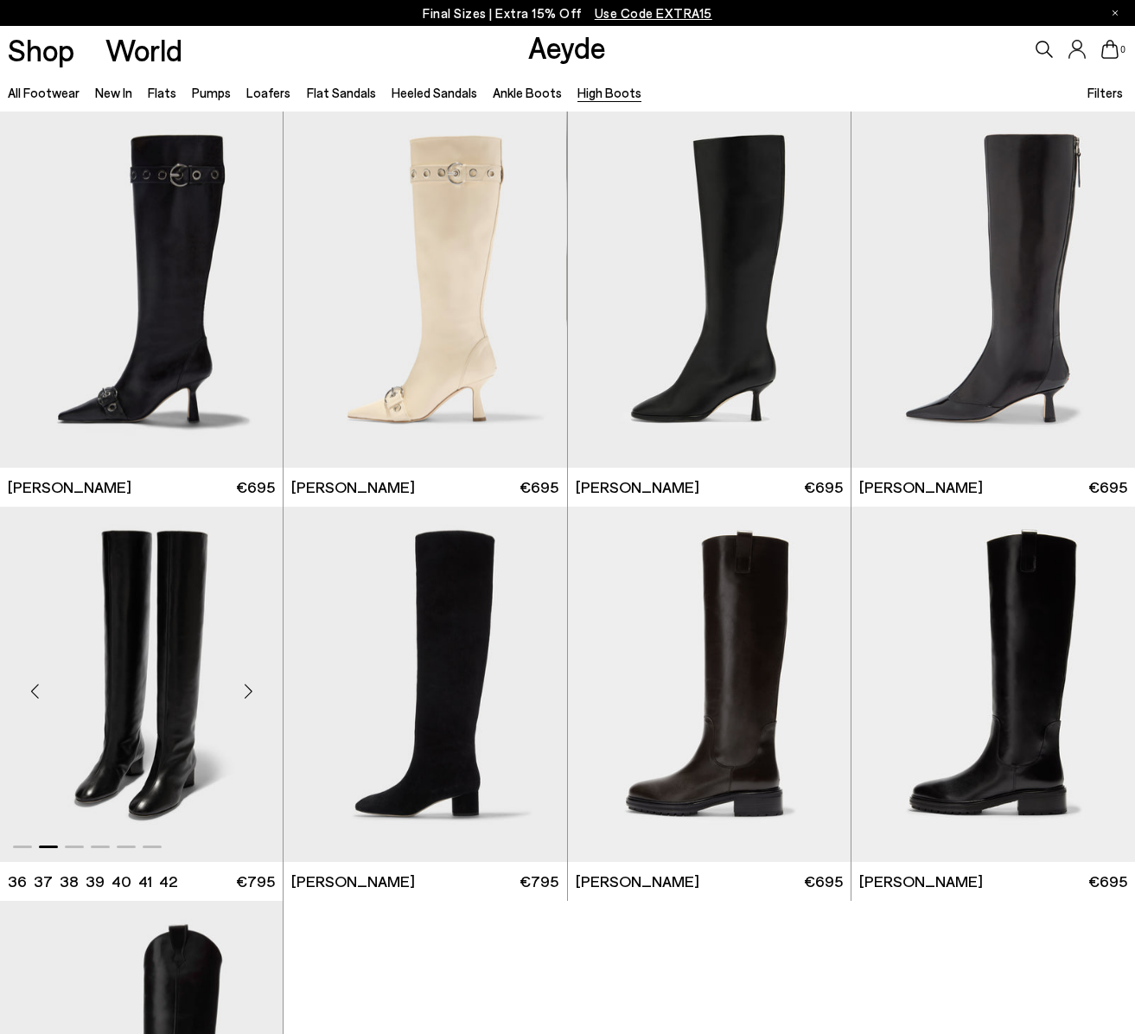
click at [245, 683] on div "Next slide" at bounding box center [248, 692] width 52 height 52
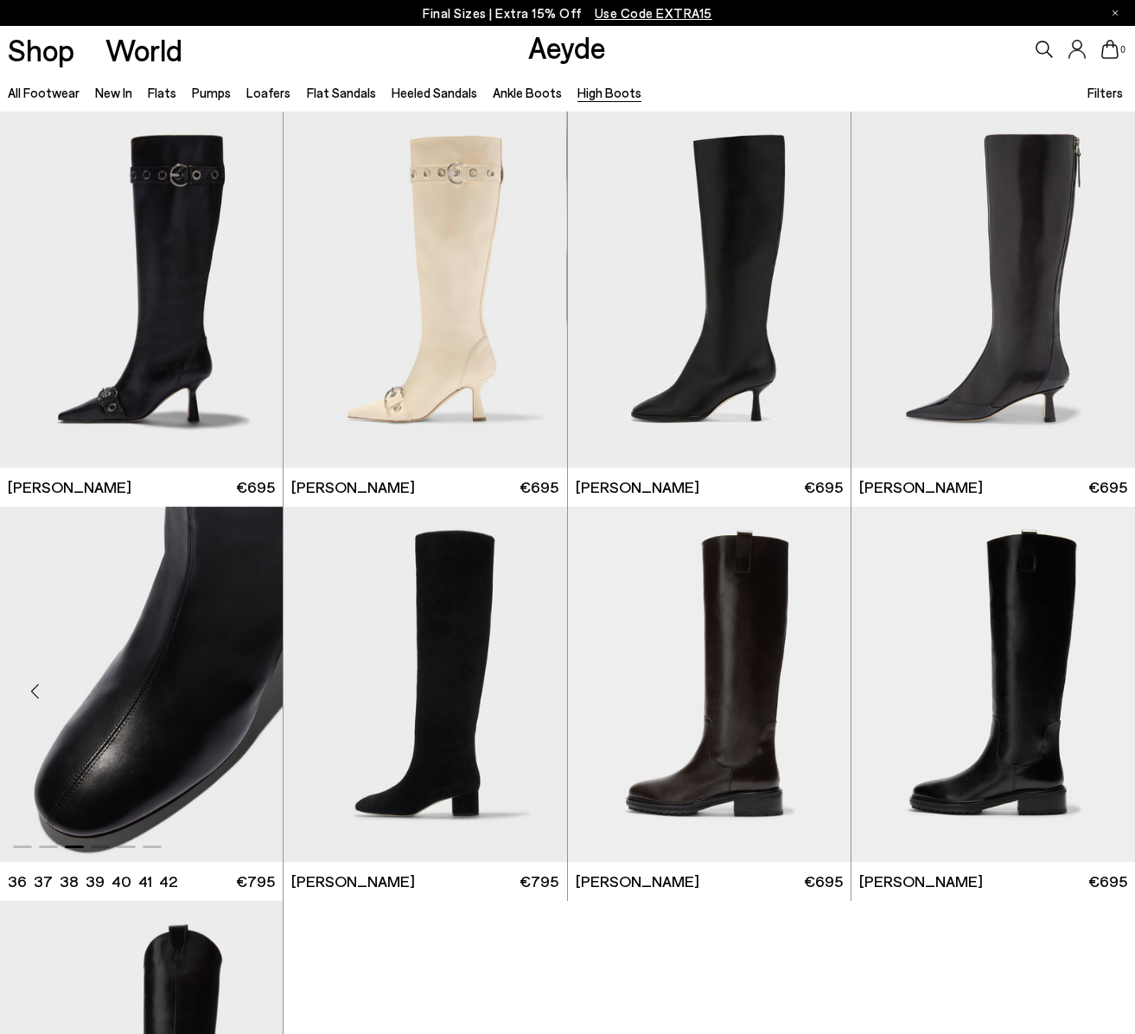
click at [208, 674] on img "3 / 6" at bounding box center [141, 685] width 283 height 356
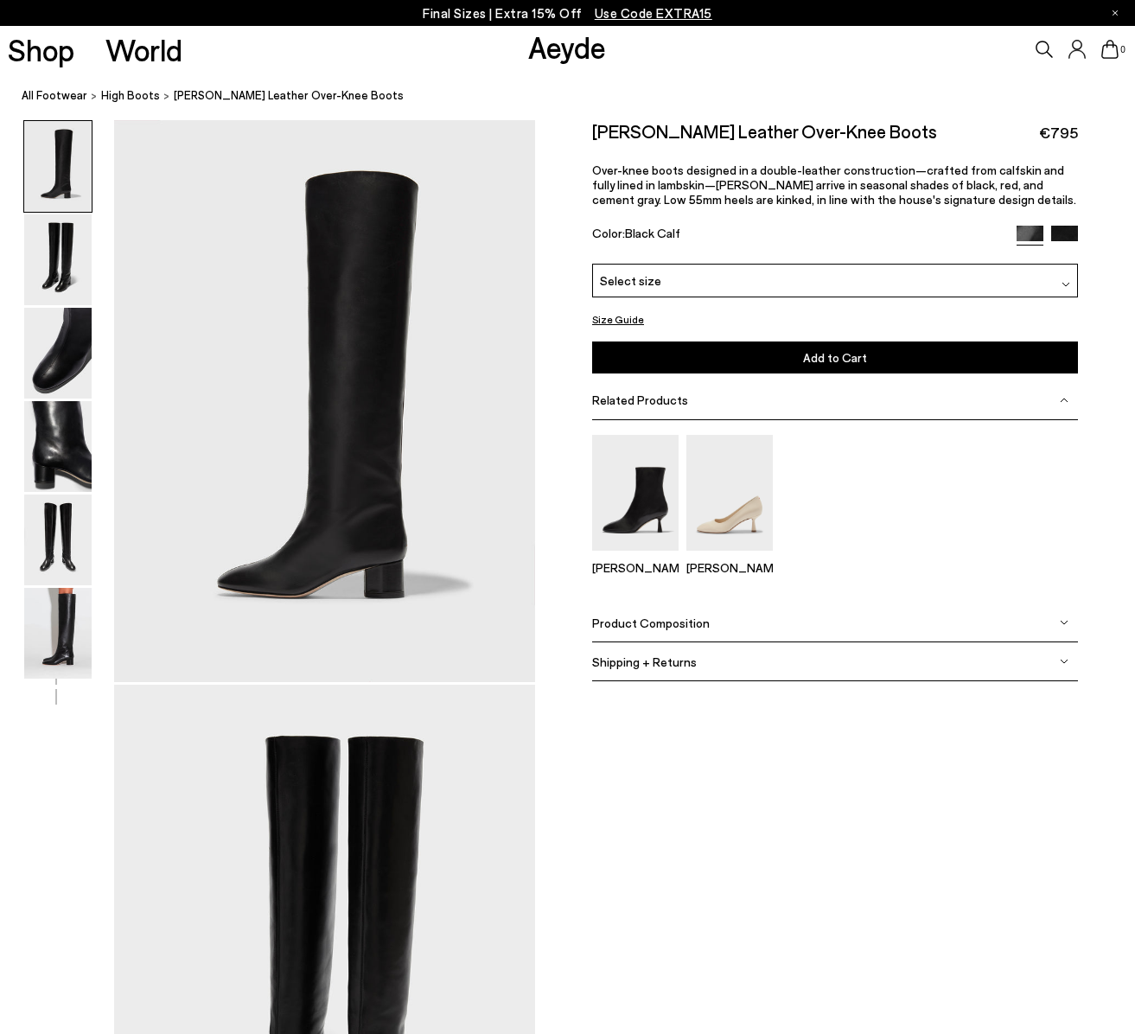
click at [688, 281] on div "Select size" at bounding box center [835, 281] width 486 height 34
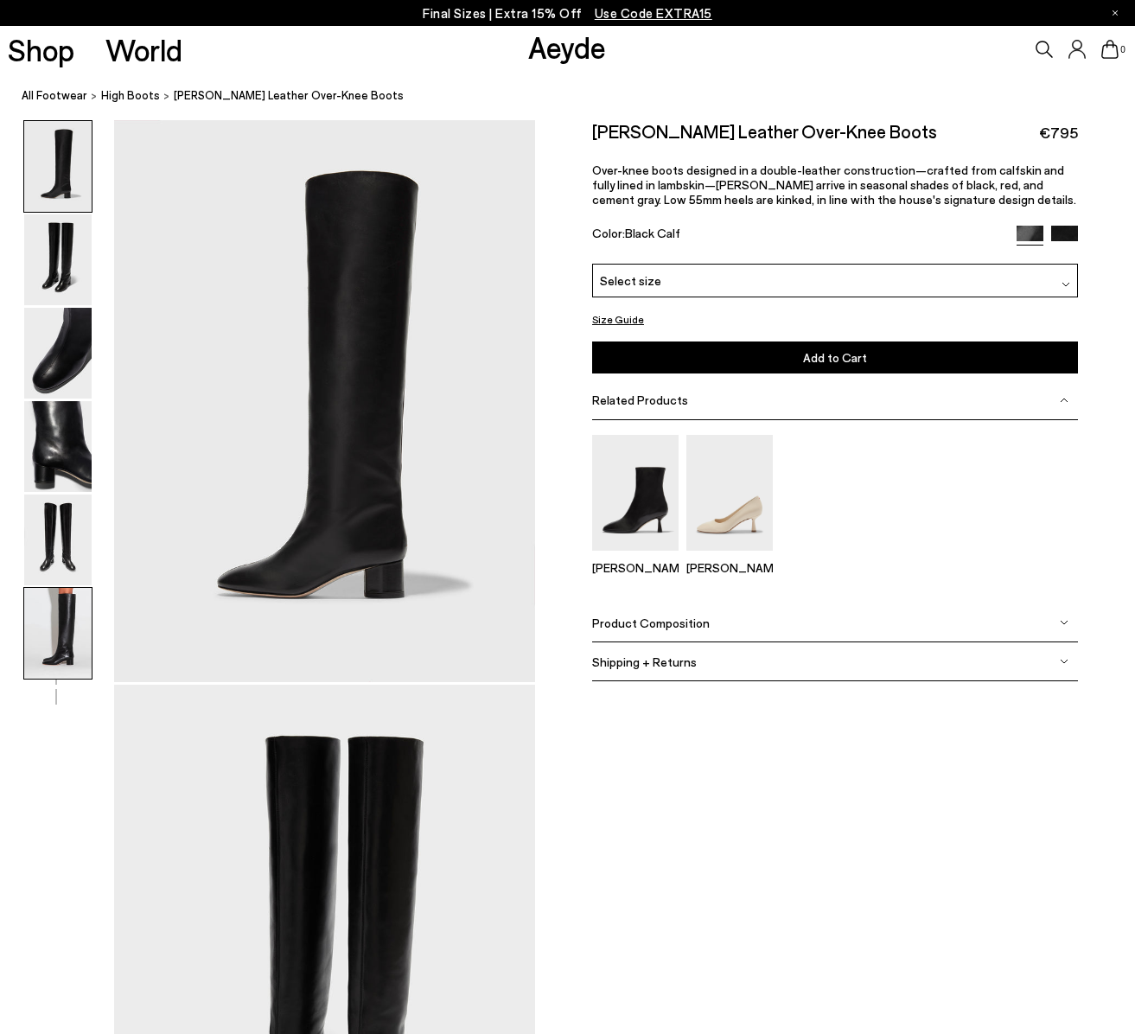
click at [74, 629] on img at bounding box center [57, 633] width 67 height 91
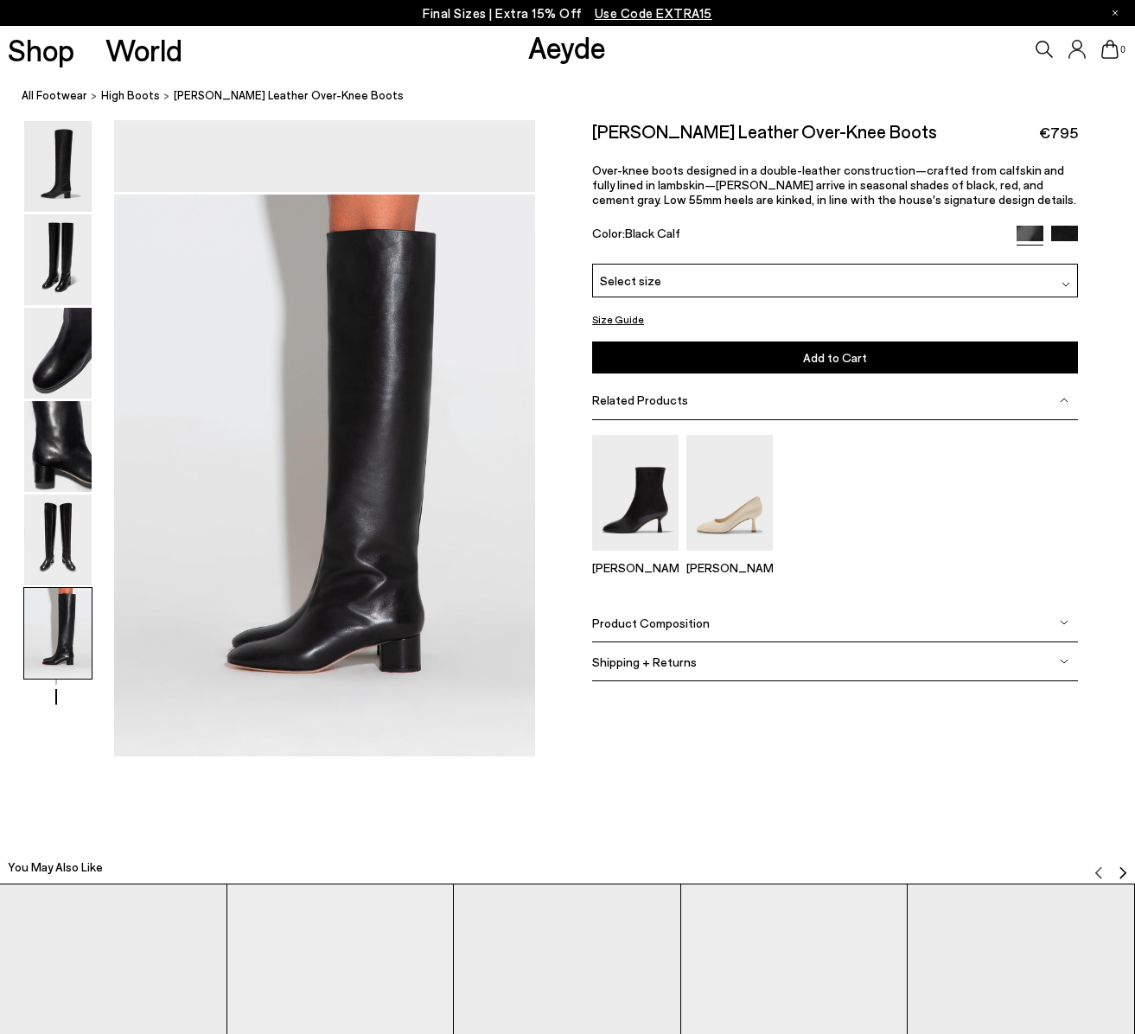
scroll to position [2739, 0]
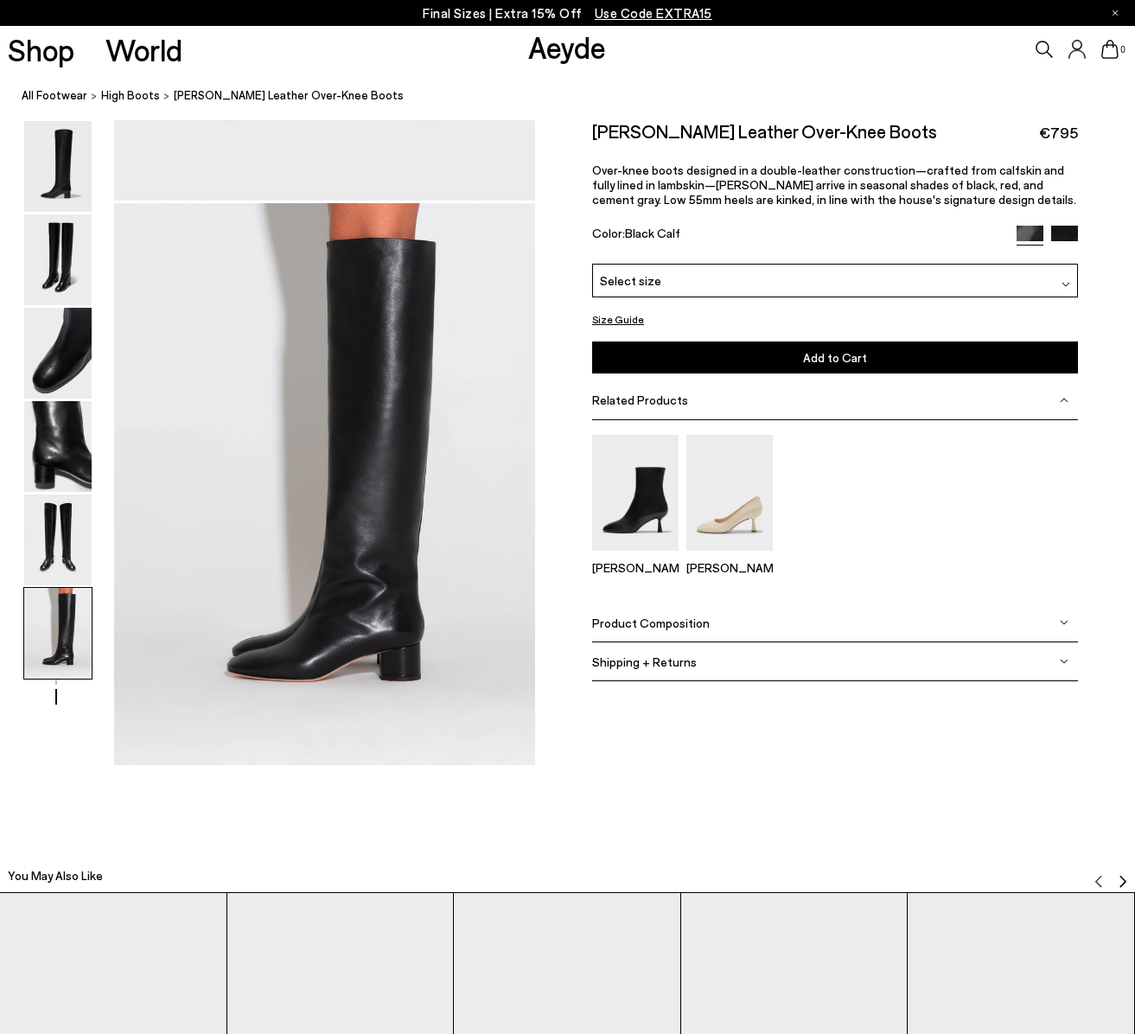
click at [627, 315] on button "Size Guide" at bounding box center [618, 320] width 52 height 22
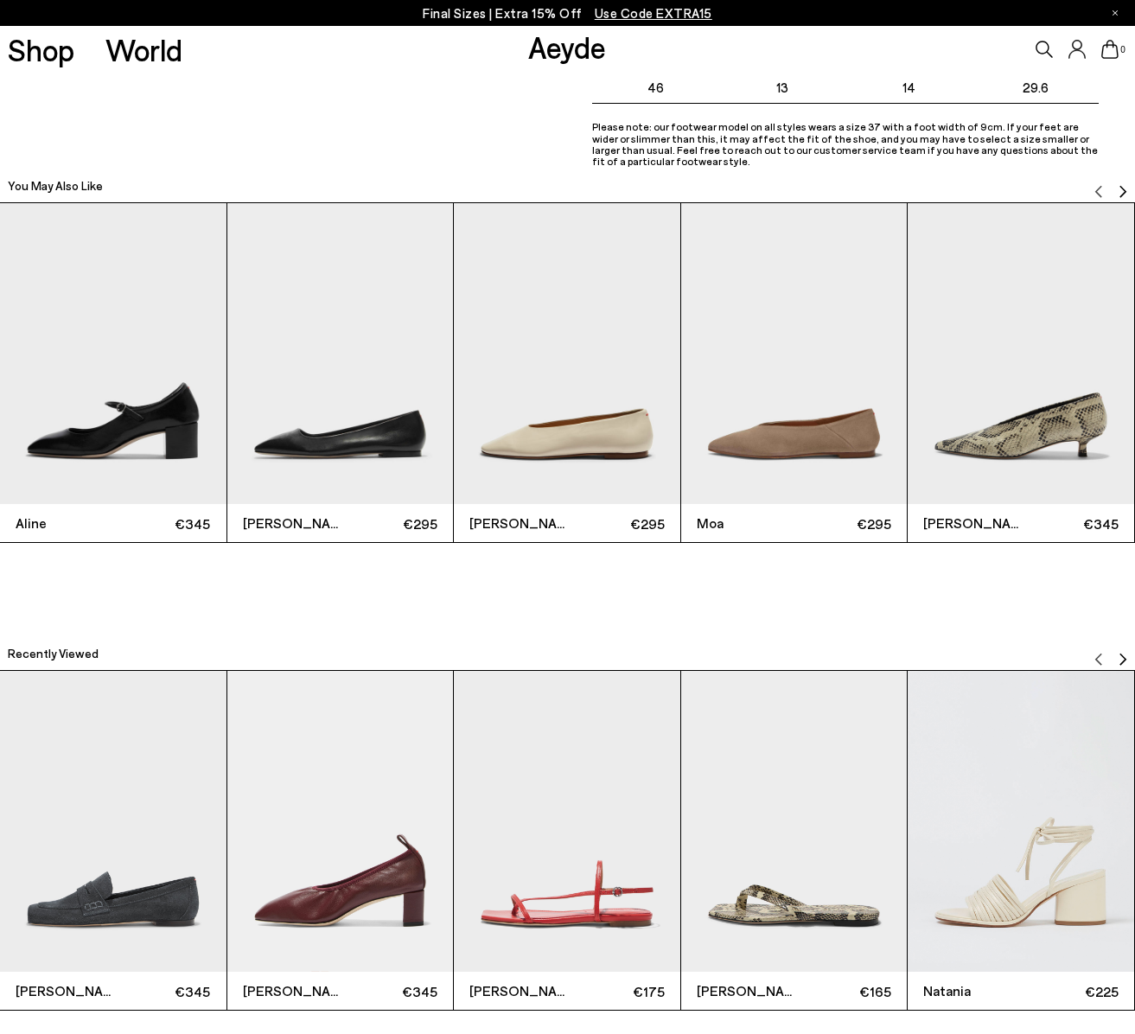
scroll to position [3481, 0]
